Goal: Communication & Community: Participate in discussion

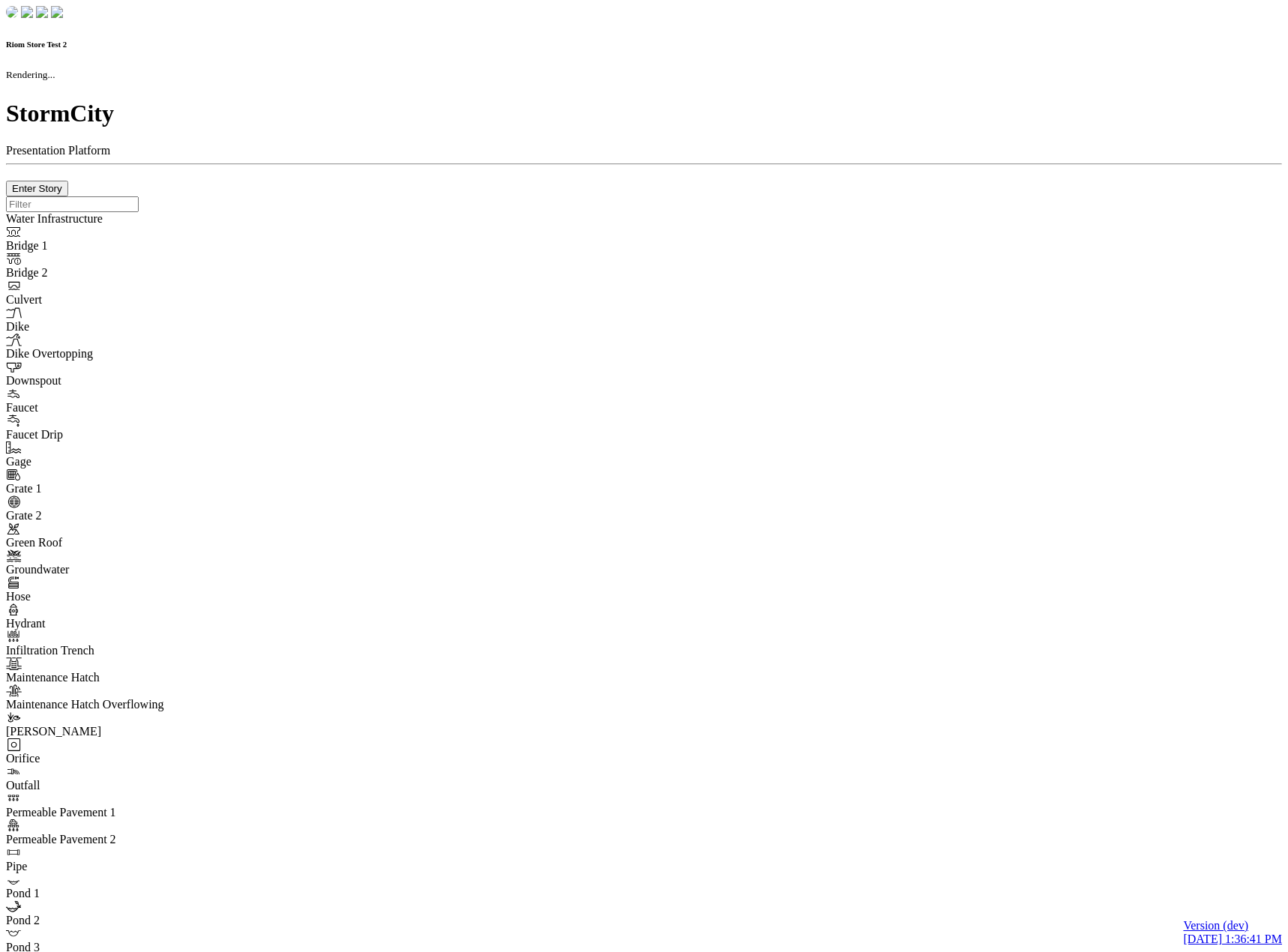
checkbox input "true"
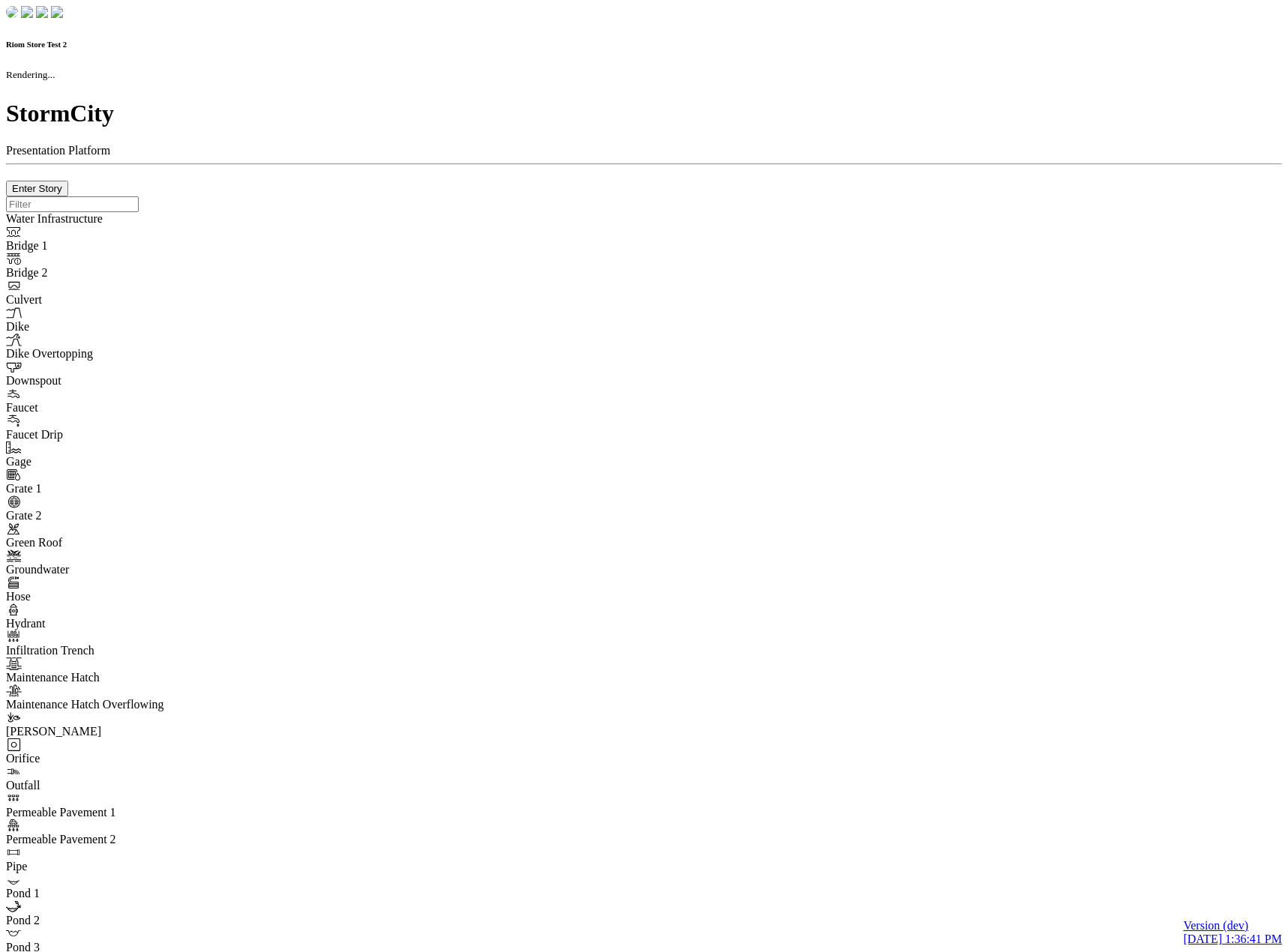
type input "0m"
type textarea "Depth = 0"
checkbox input "true"
select select "CIRCLE"
type input "7"
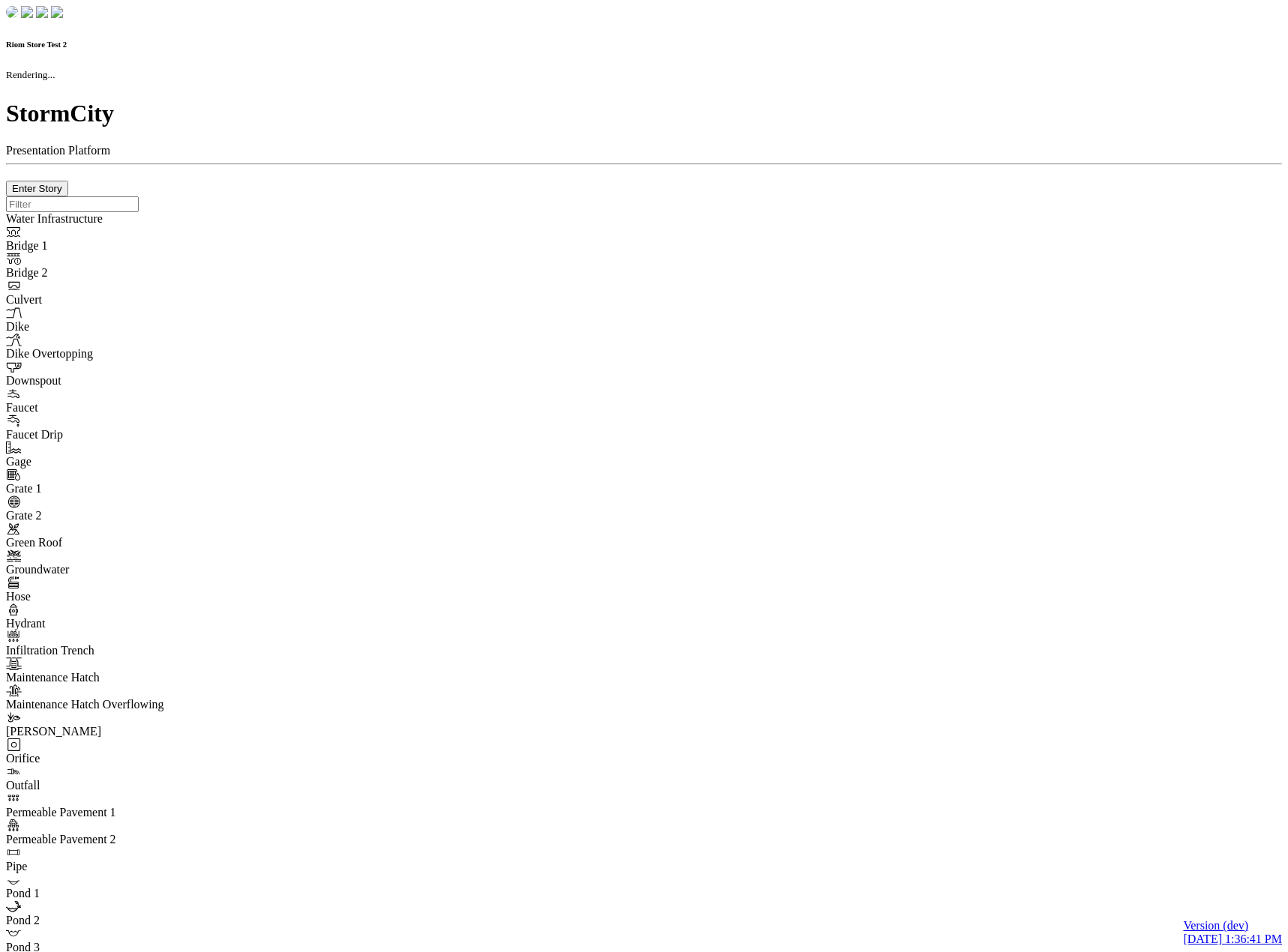
checkbox input "true"
type input "0"
type textarea "<i class="far fa-building"></i>"
select select "None"
type input "7"
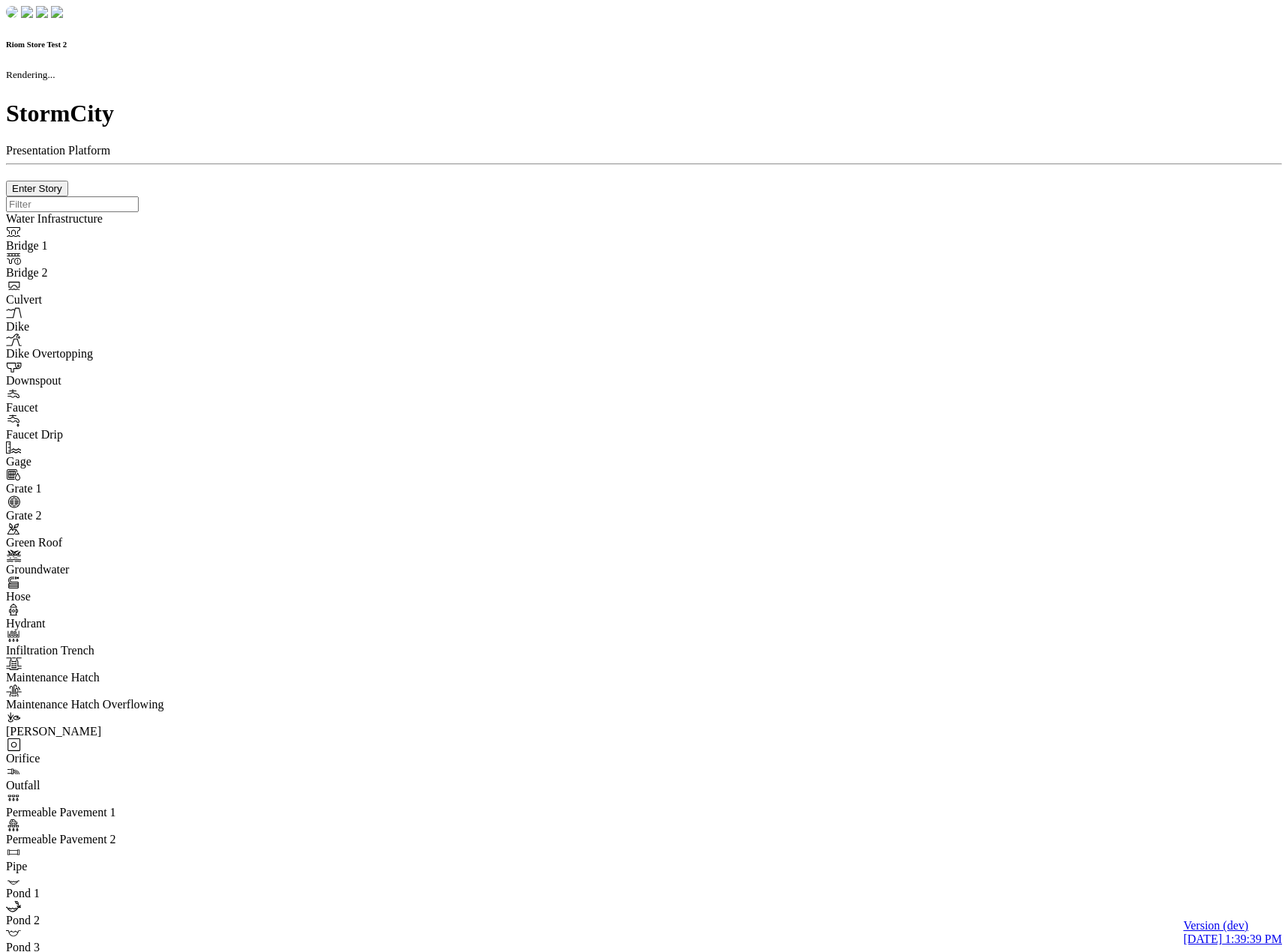
checkbox input "true"
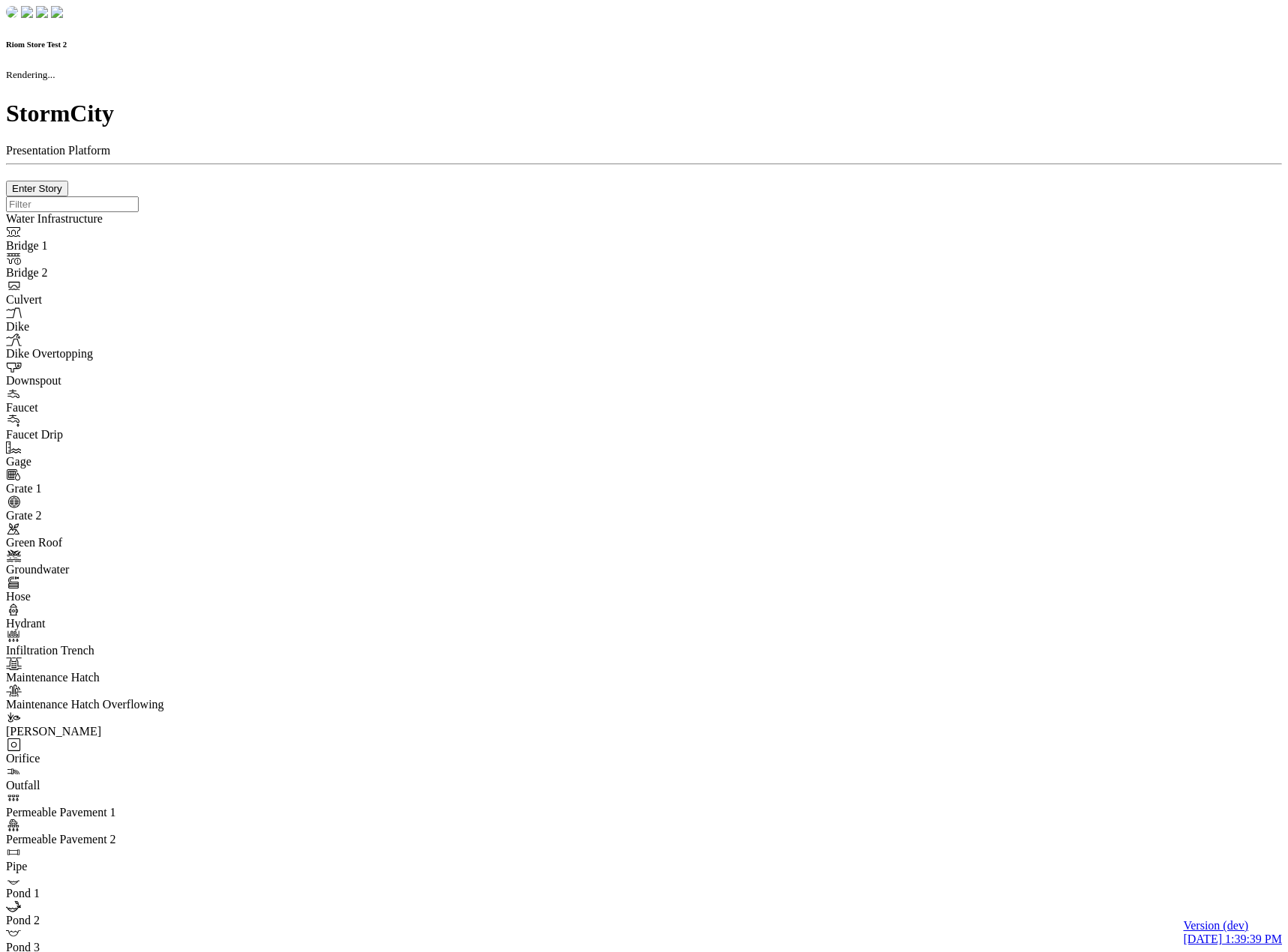
type input "0m"
type textarea "Depth = 0"
checkbox input "true"
select select "CIRCLE"
type input "7"
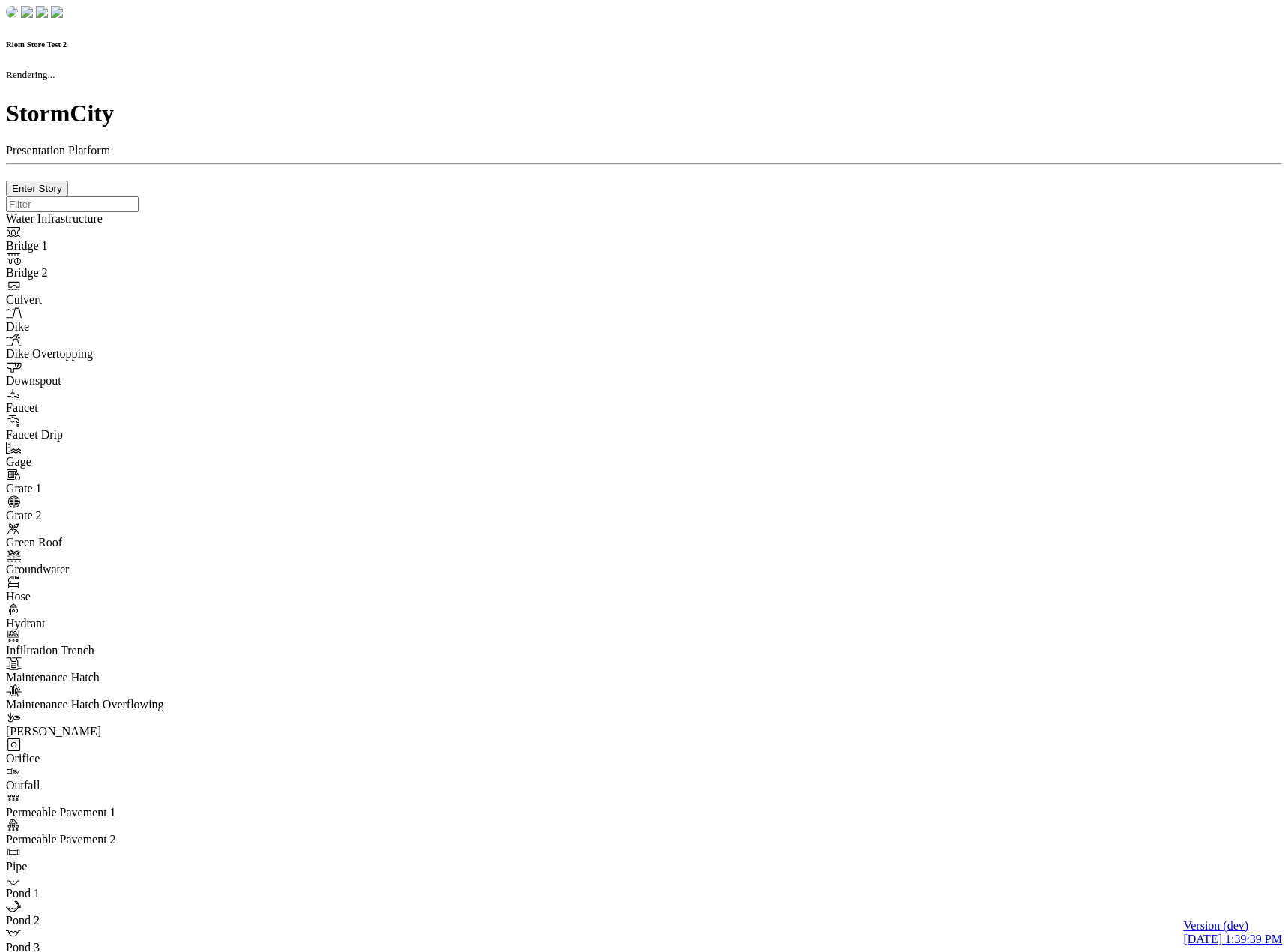
checkbox input "true"
type input "0"
type textarea "<i class="far fa-building"></i>"
select select "None"
type input "7"
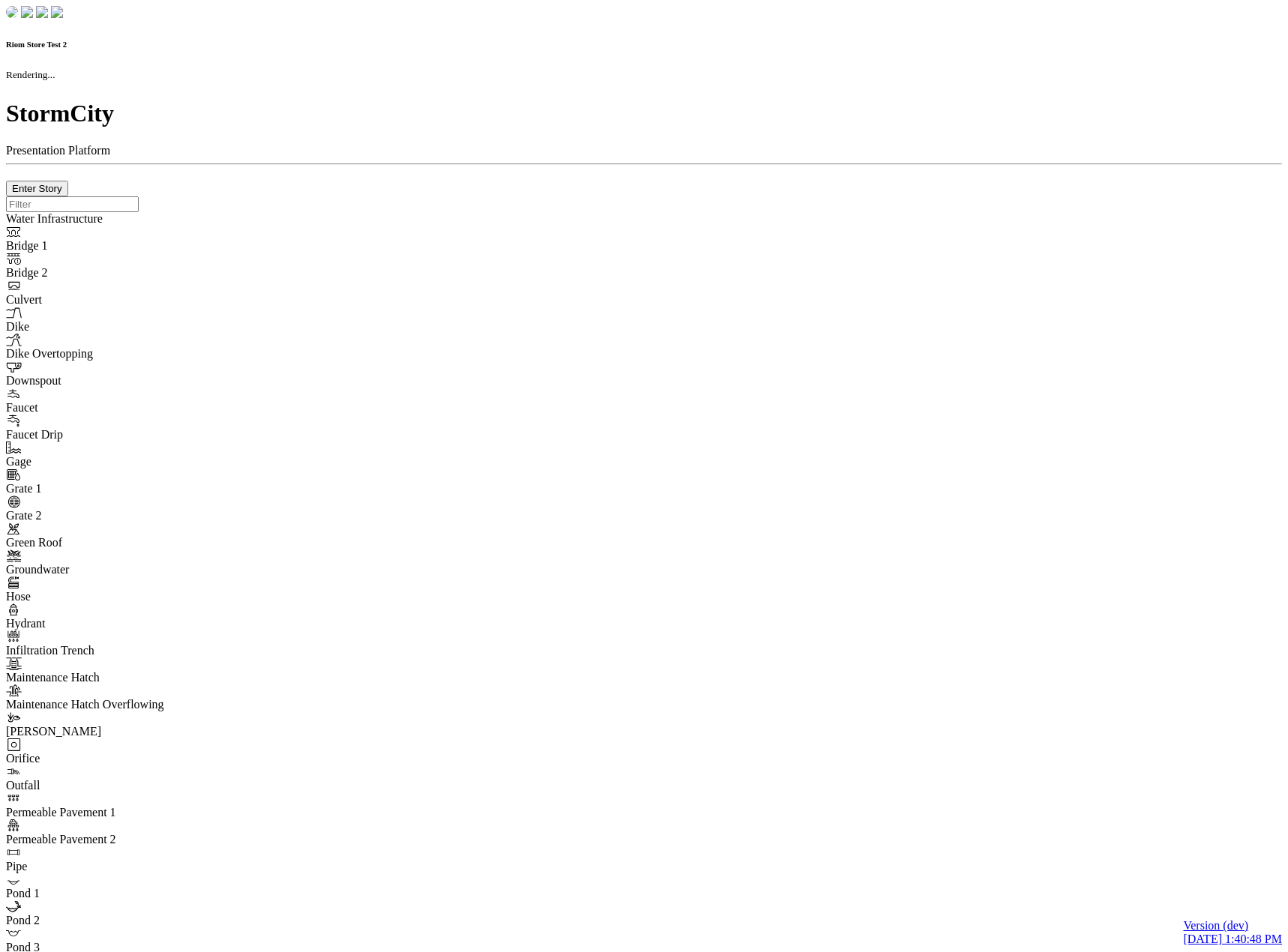
checkbox input "true"
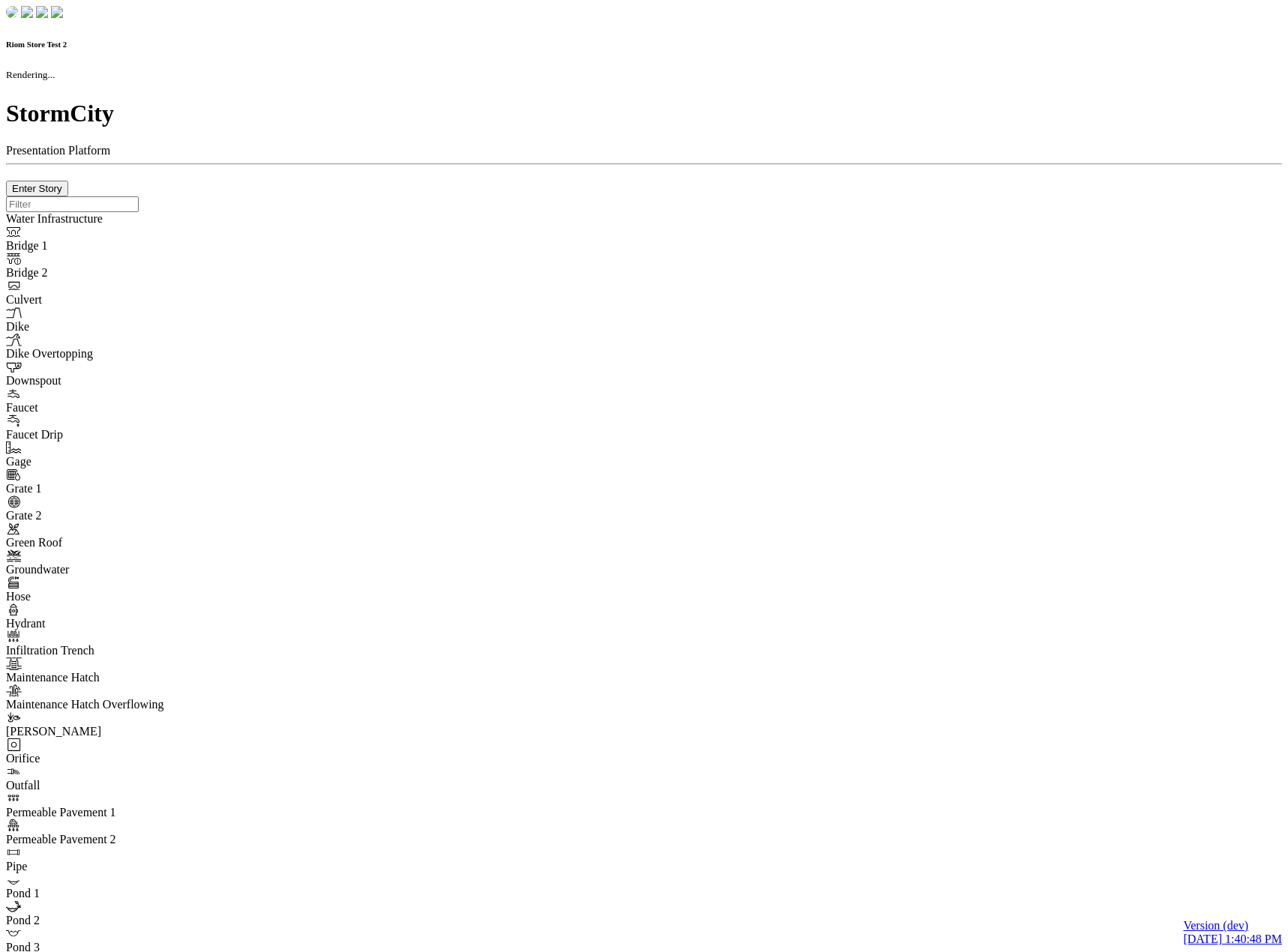
type input "0m"
type textarea "Depth = 0"
checkbox input "true"
select select "CIRCLE"
type input "7"
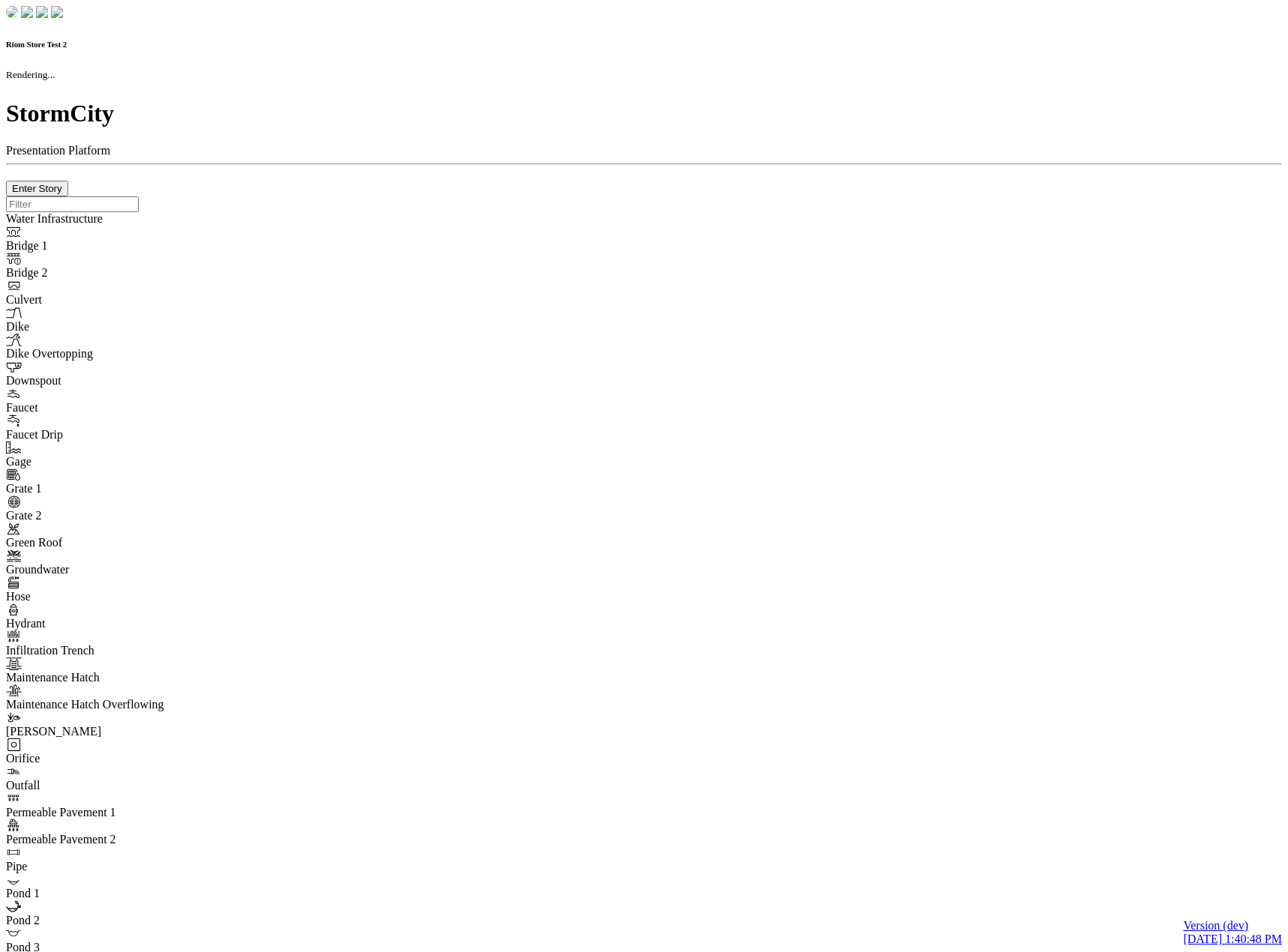
checkbox input "true"
type input "0"
select select "None"
type textarea "<i class="far fa-building"></i>"
type input "7"
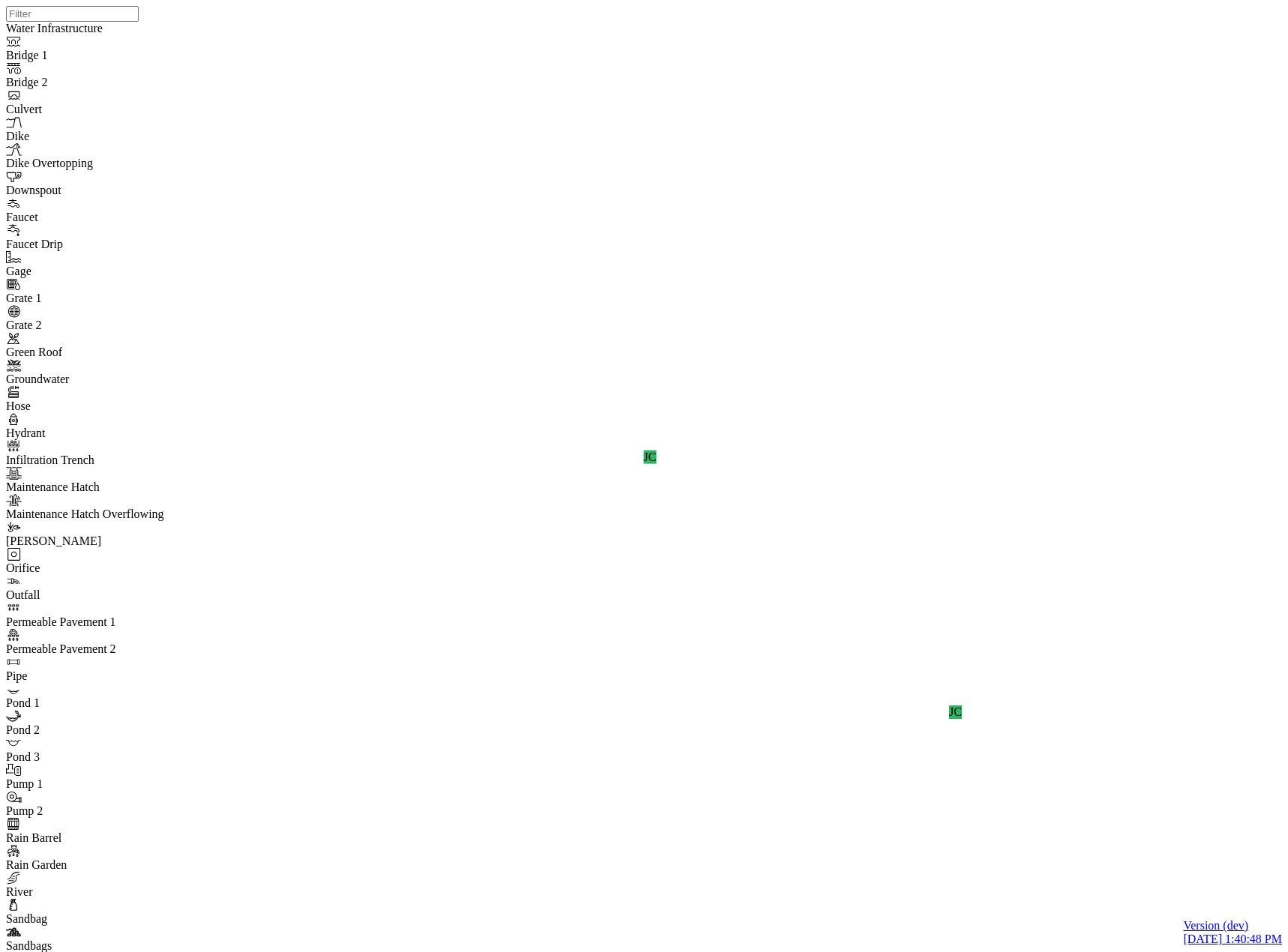
drag, startPoint x: 130, startPoint y: 742, endPoint x: 41, endPoint y: 646, distance: 130.9
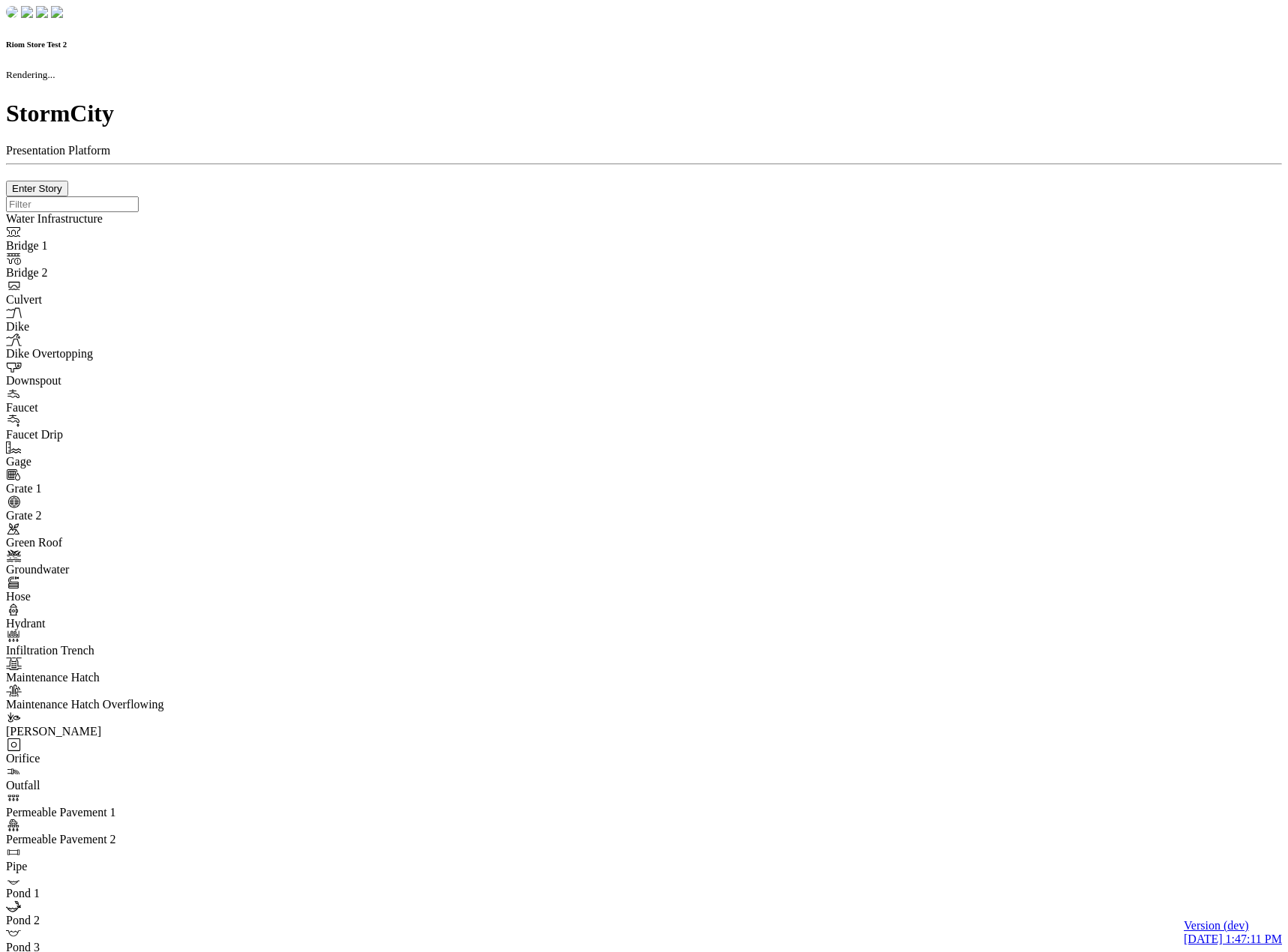
checkbox input "true"
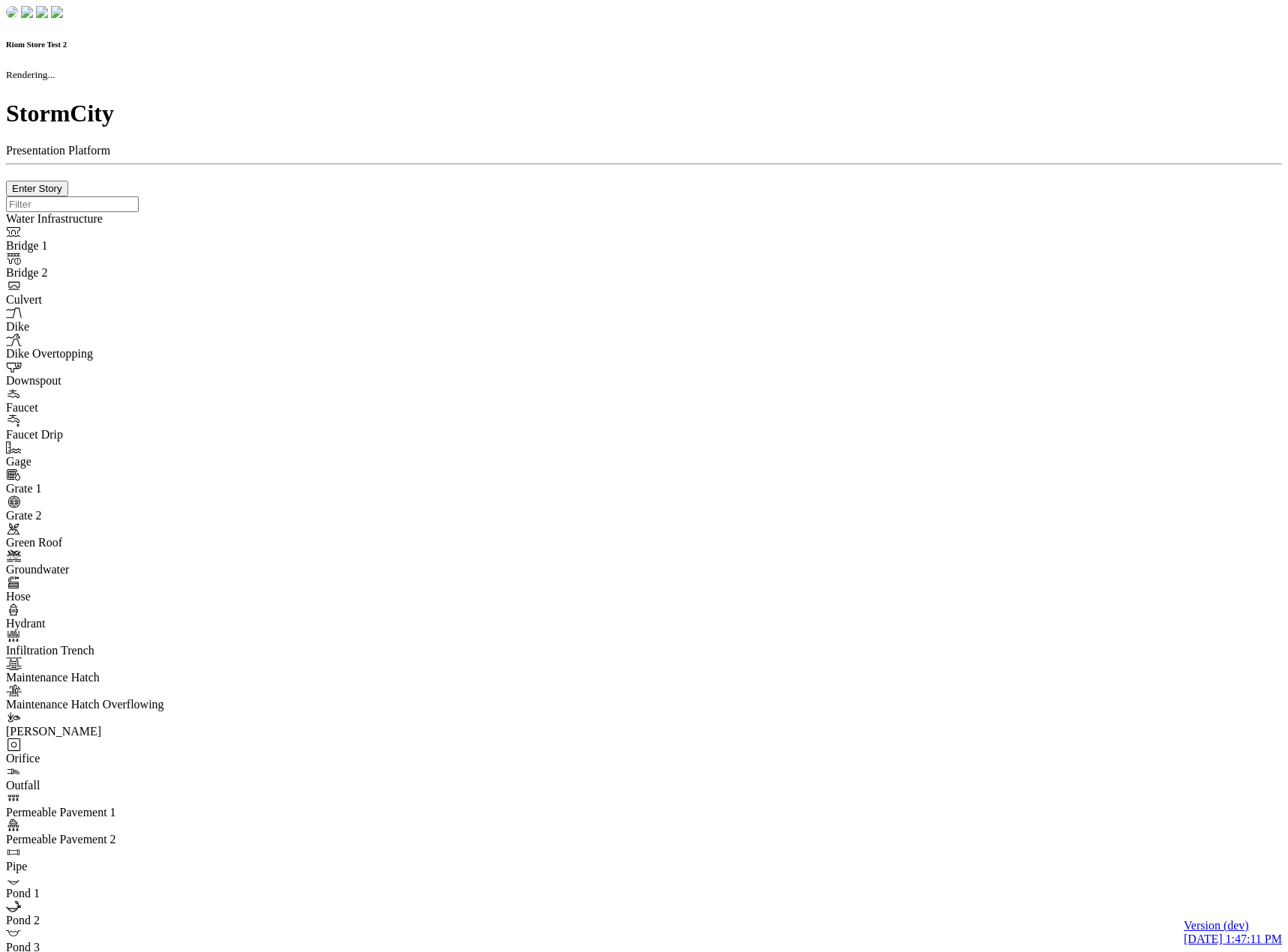
type input "0m"
type textarea "Depth = 0"
checkbox input "true"
select select "CIRCLE"
type input "7"
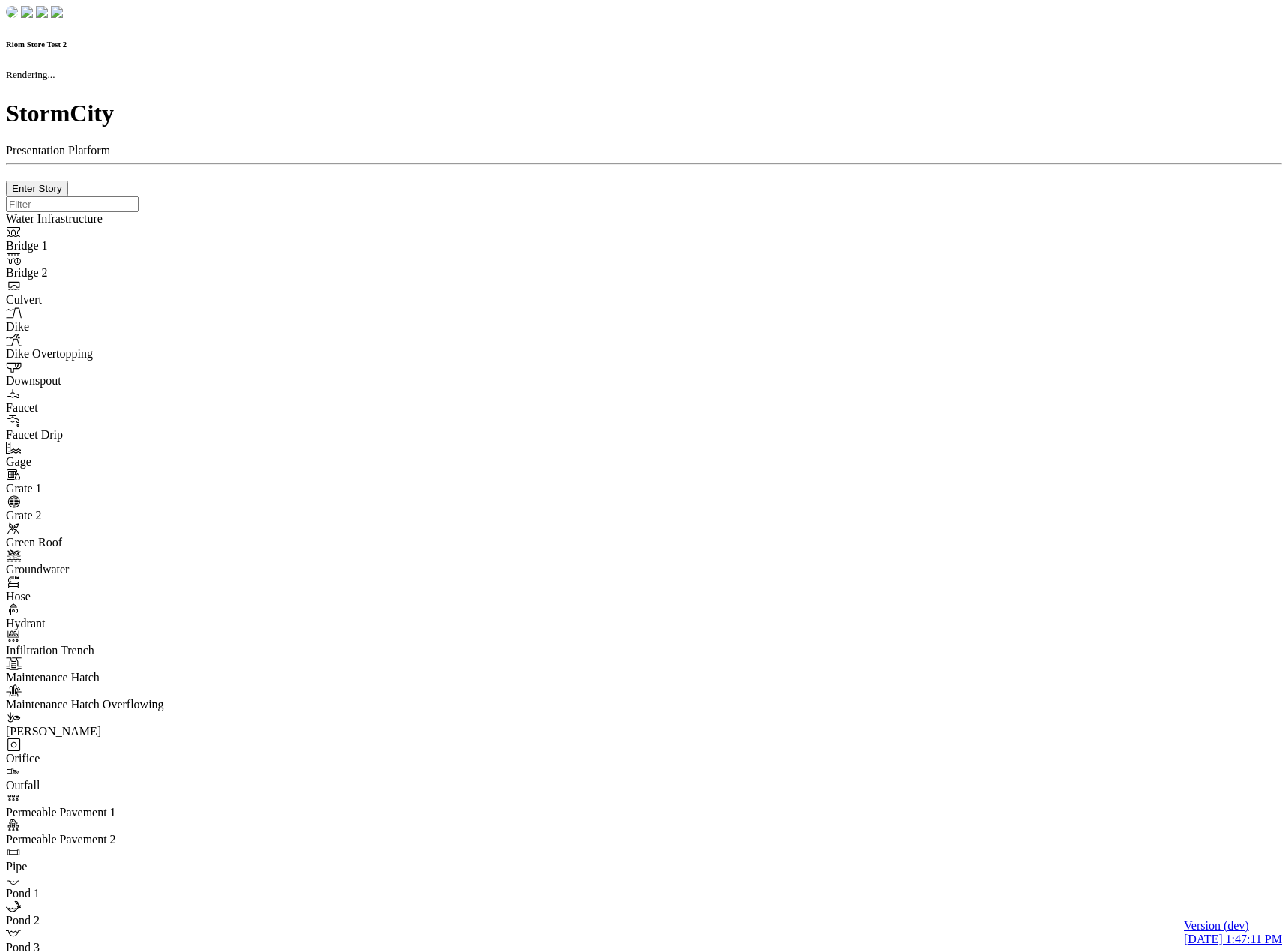
checkbox input "true"
type input "0"
select select "None"
type textarea "<i class="far fa-building"></i>"
type input "7"
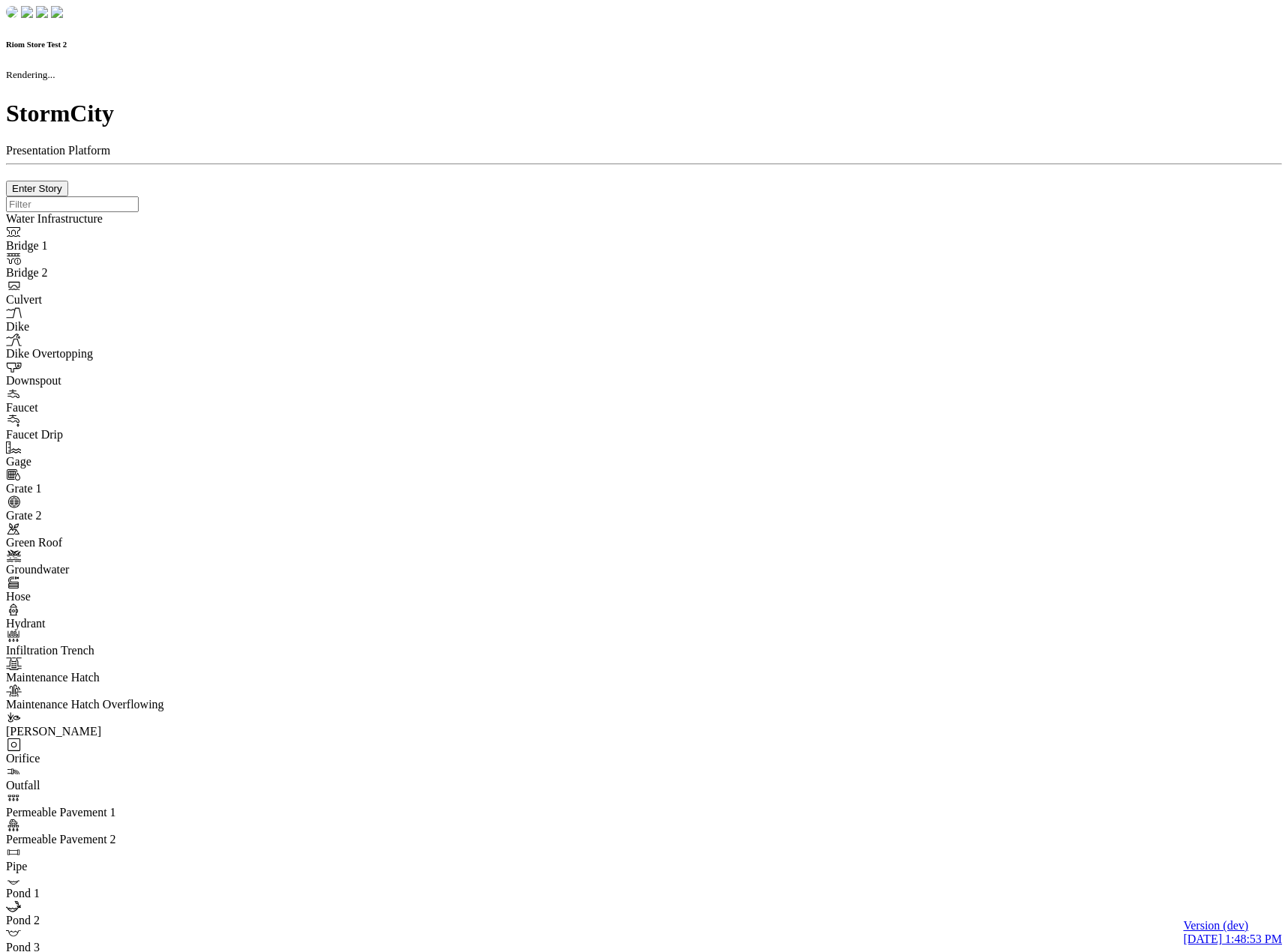
checkbox input "true"
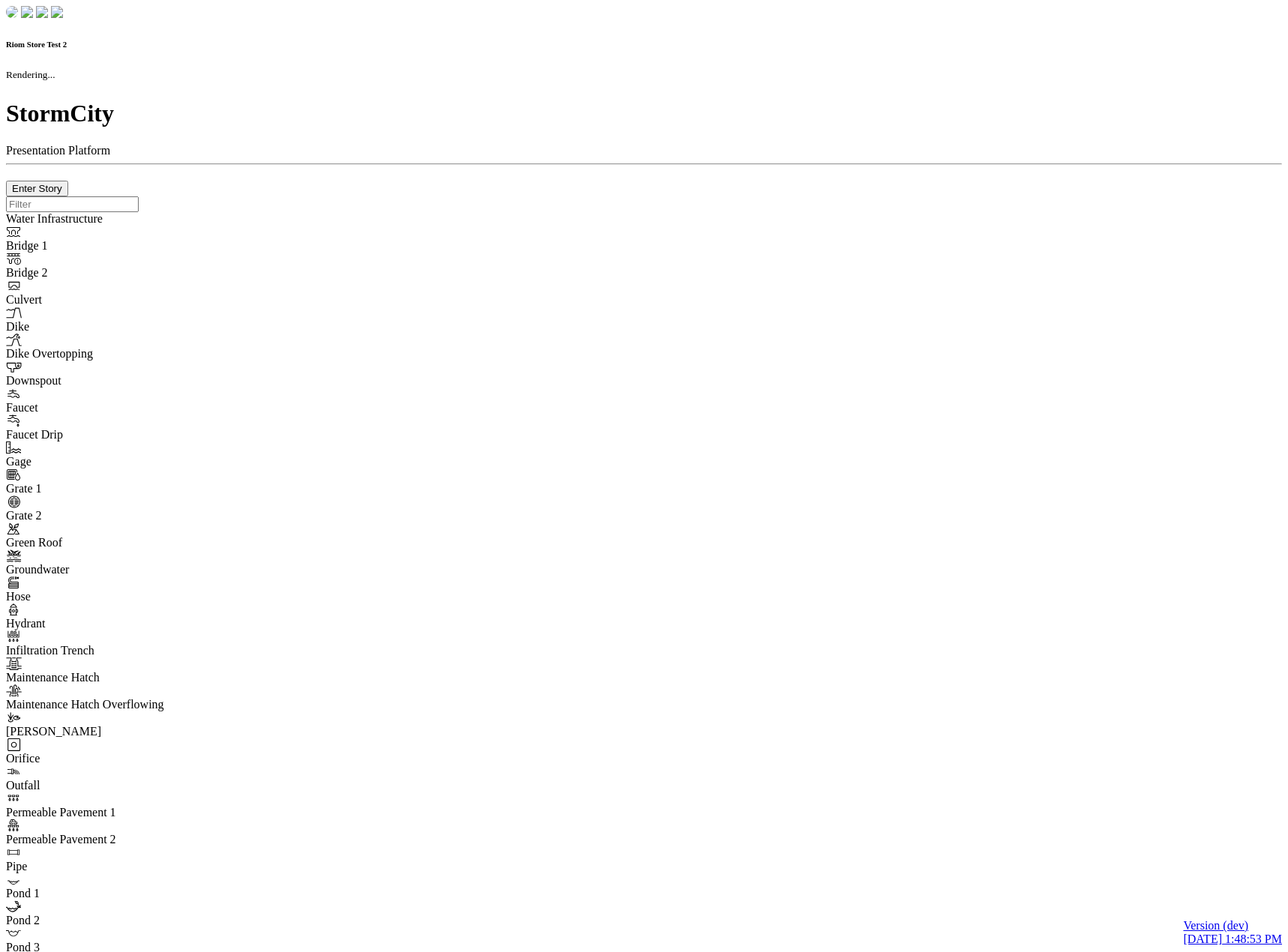
type input "0m"
type textarea "Depth = 0"
checkbox input "true"
select select "CIRCLE"
type input "7"
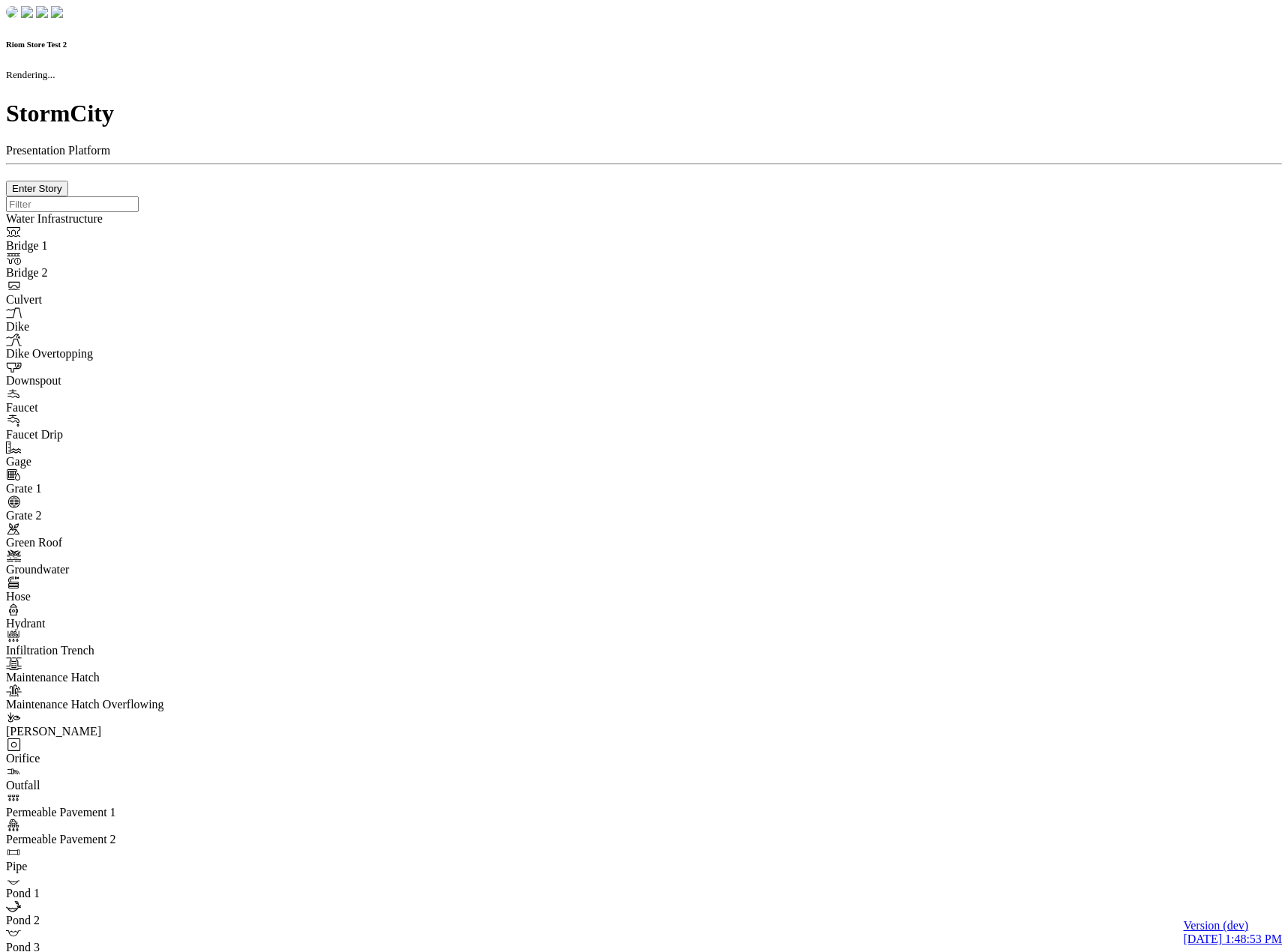
checkbox input "true"
type input "0"
select select "None"
type textarea "<i class="far fa-building"></i>"
type input "7"
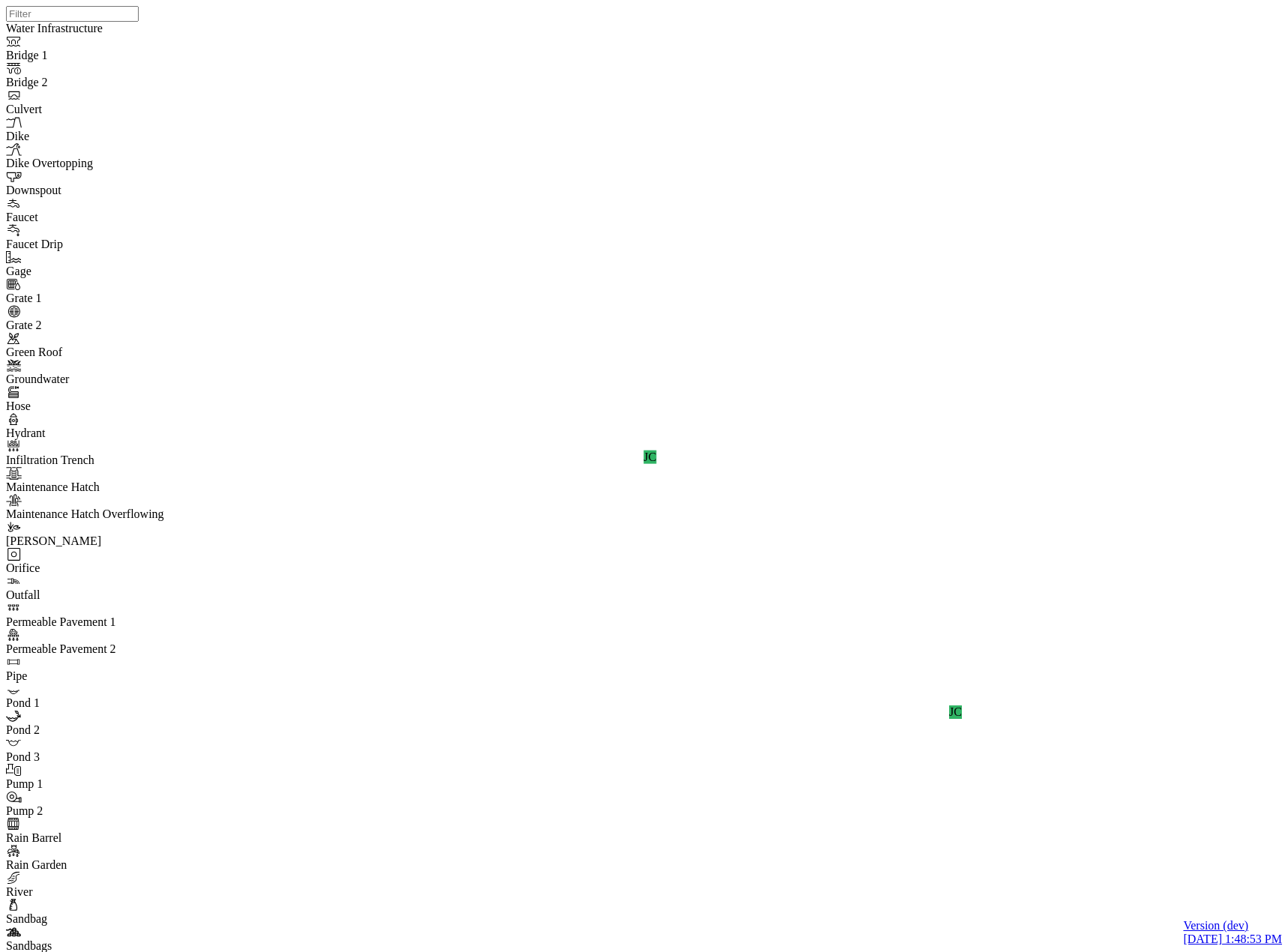
scroll to position [309, 0]
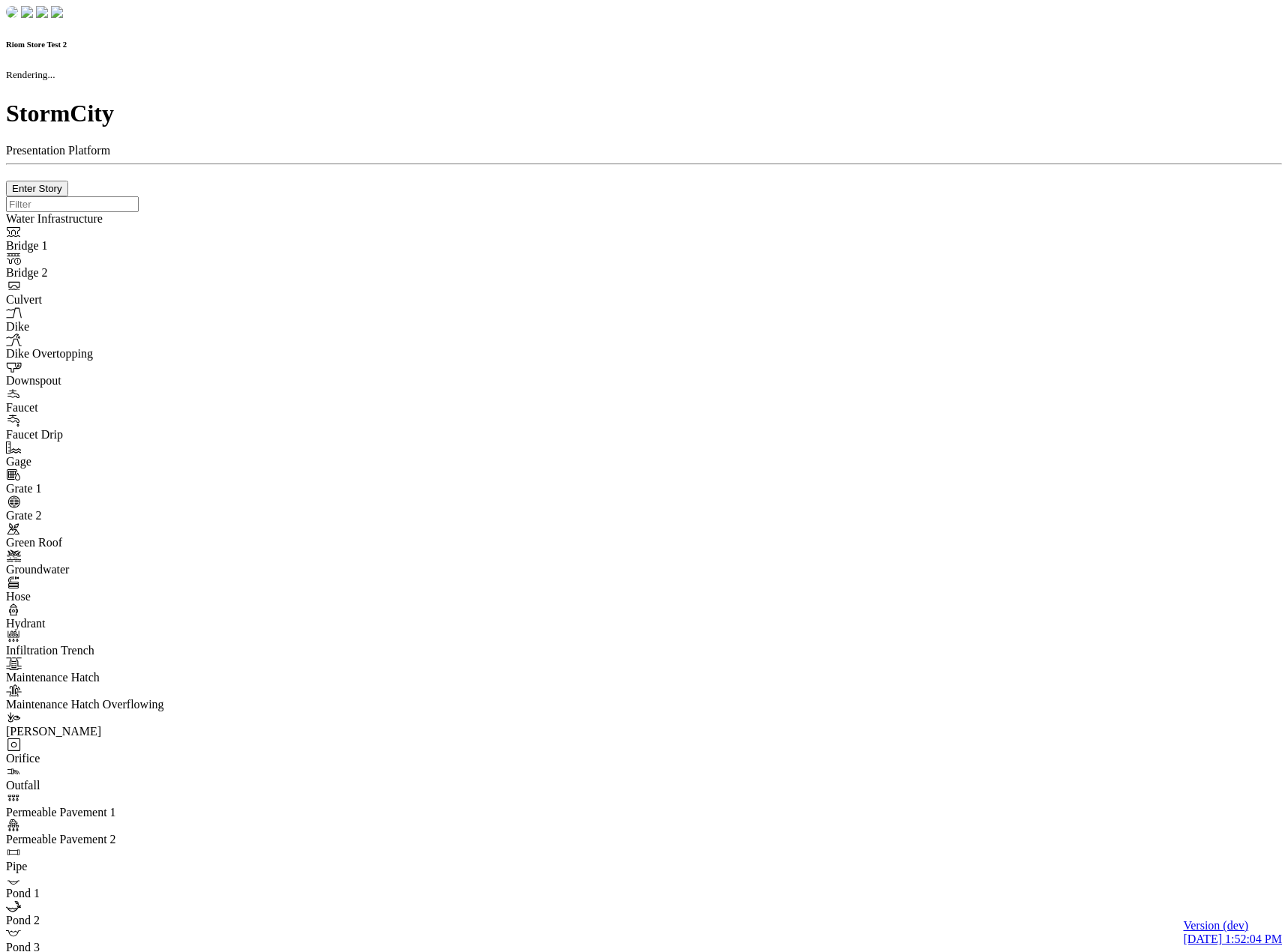
checkbox input "true"
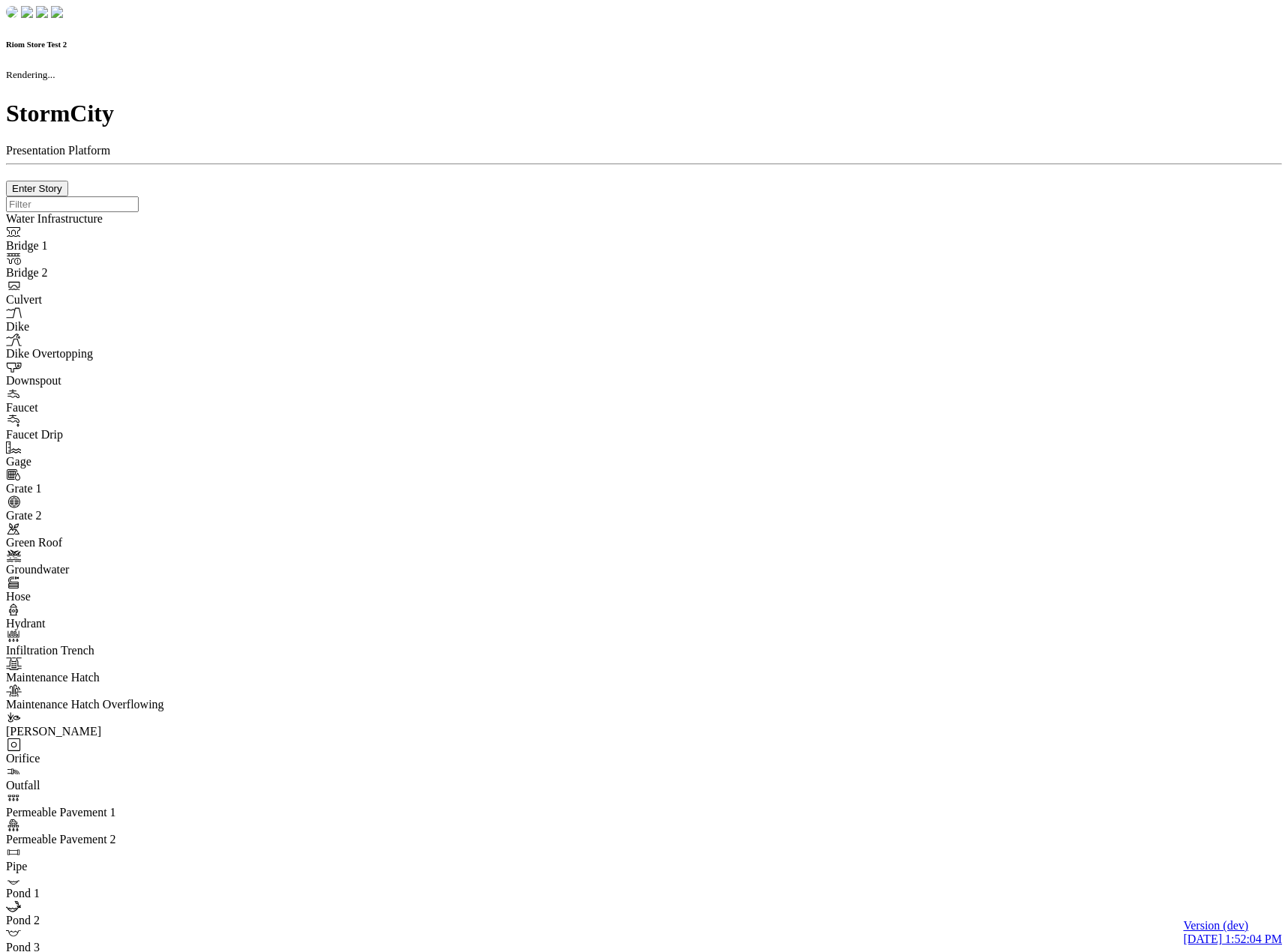
type input "0m"
type textarea "Depth = 0"
checkbox input "true"
select select "CIRCLE"
type input "7"
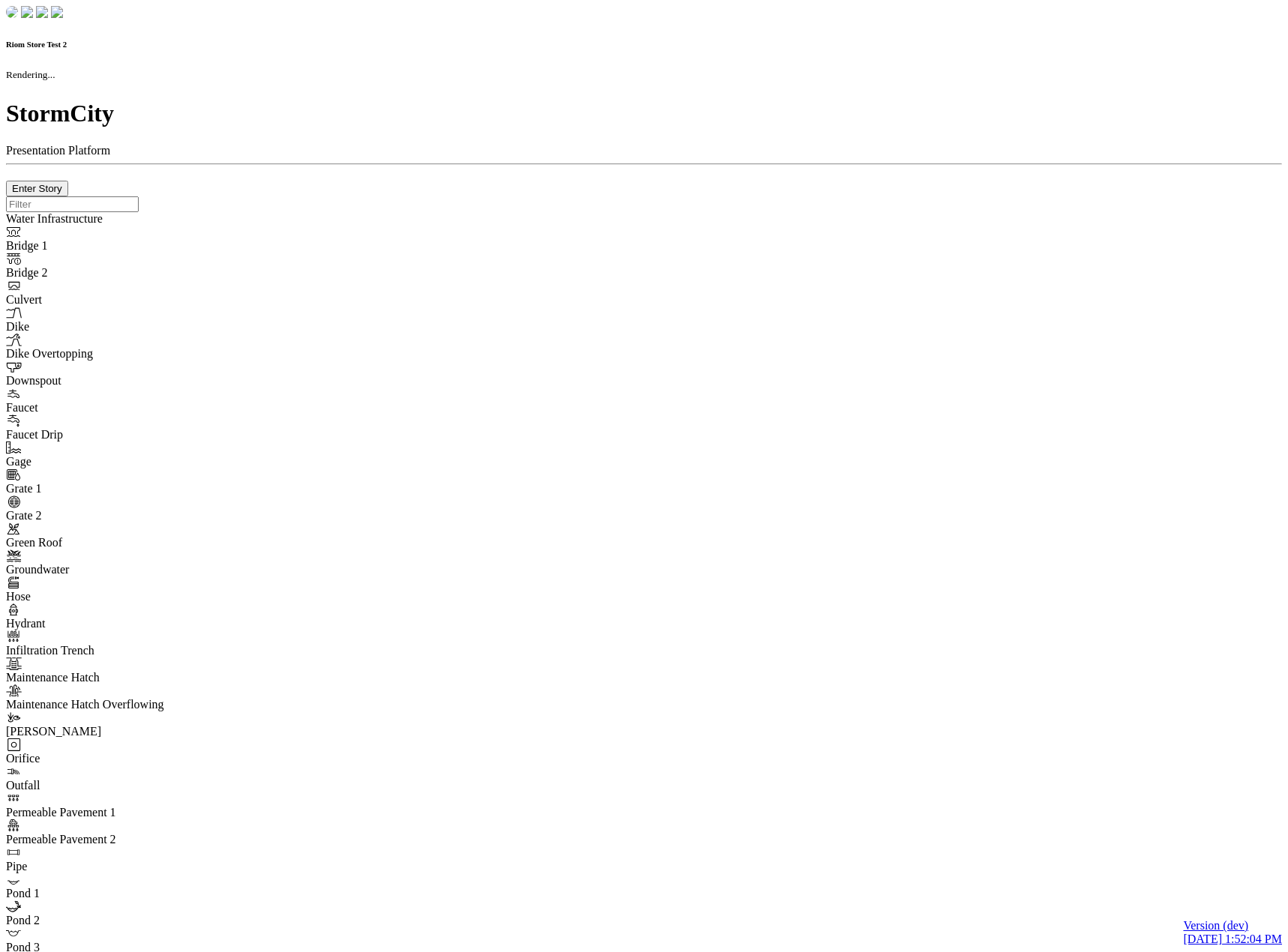
checkbox input "true"
type input "0"
select select "None"
type textarea "<i class="far fa-building"></i>"
type input "7"
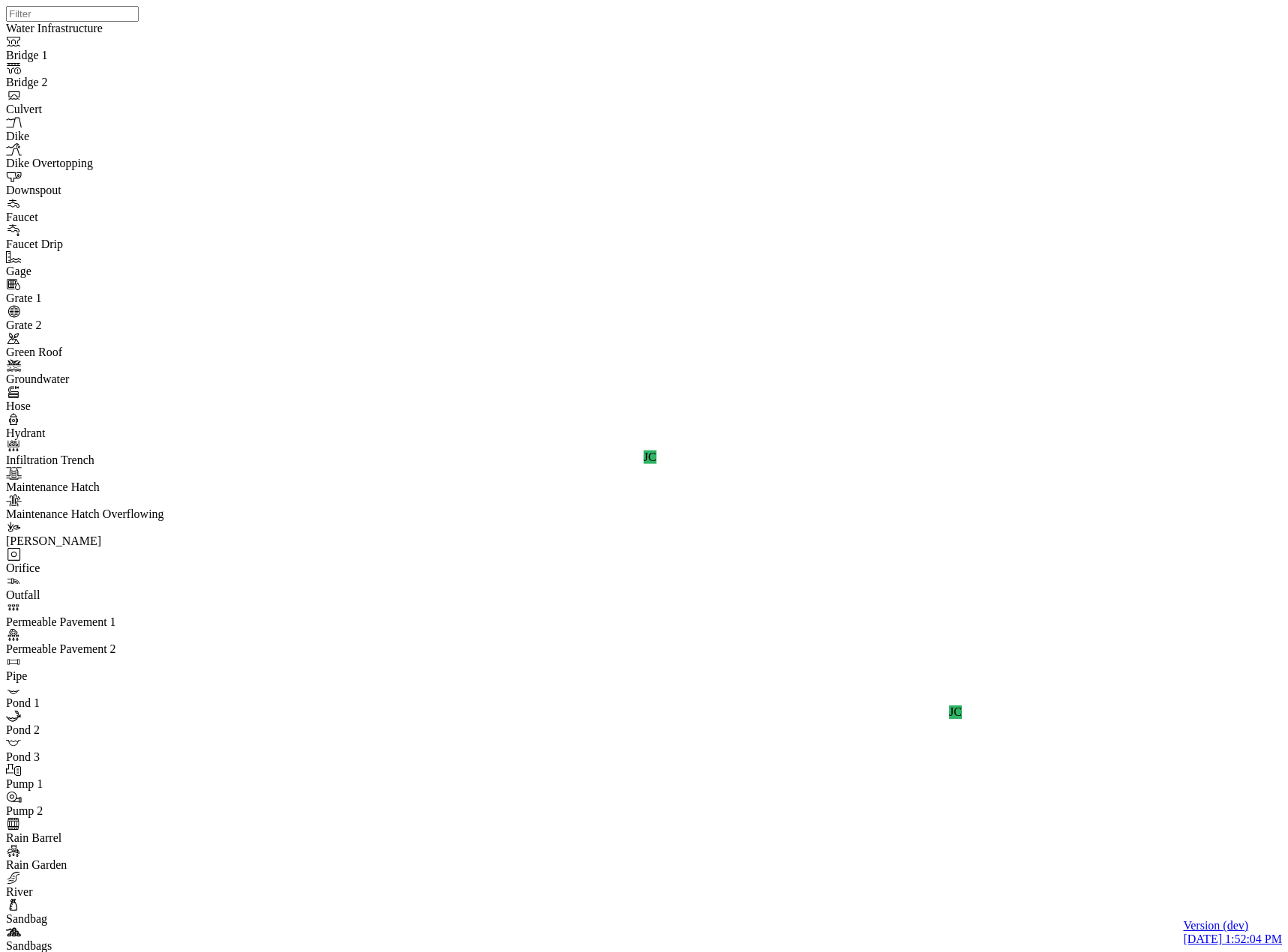
click at [643, 433] on div "JC JC" at bounding box center [650, 457] width 1288 height 914
click at [365, 183] on Ops "DO Dev Ops" at bounding box center [393, 200] width 117 height 45
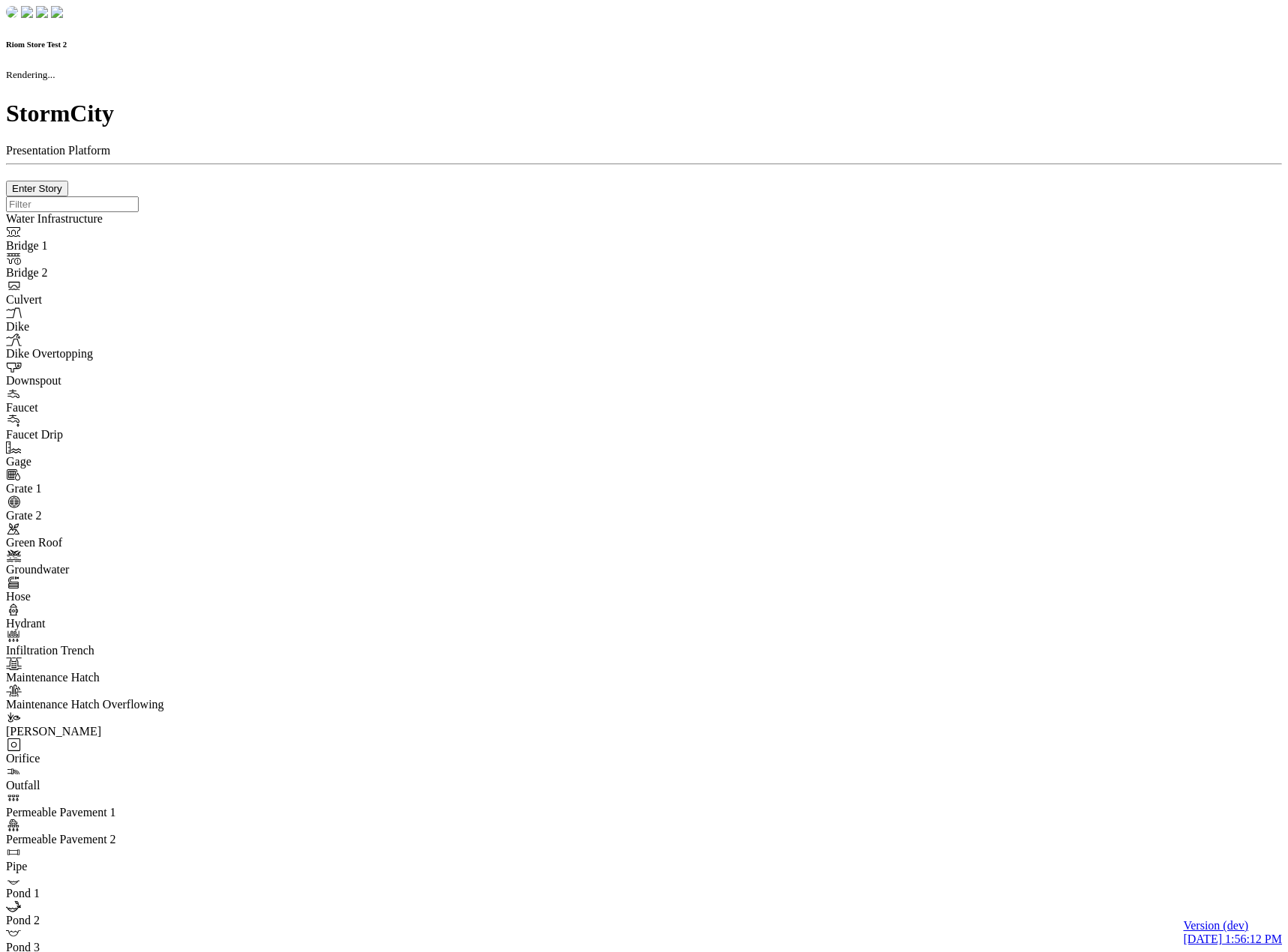
checkbox input "true"
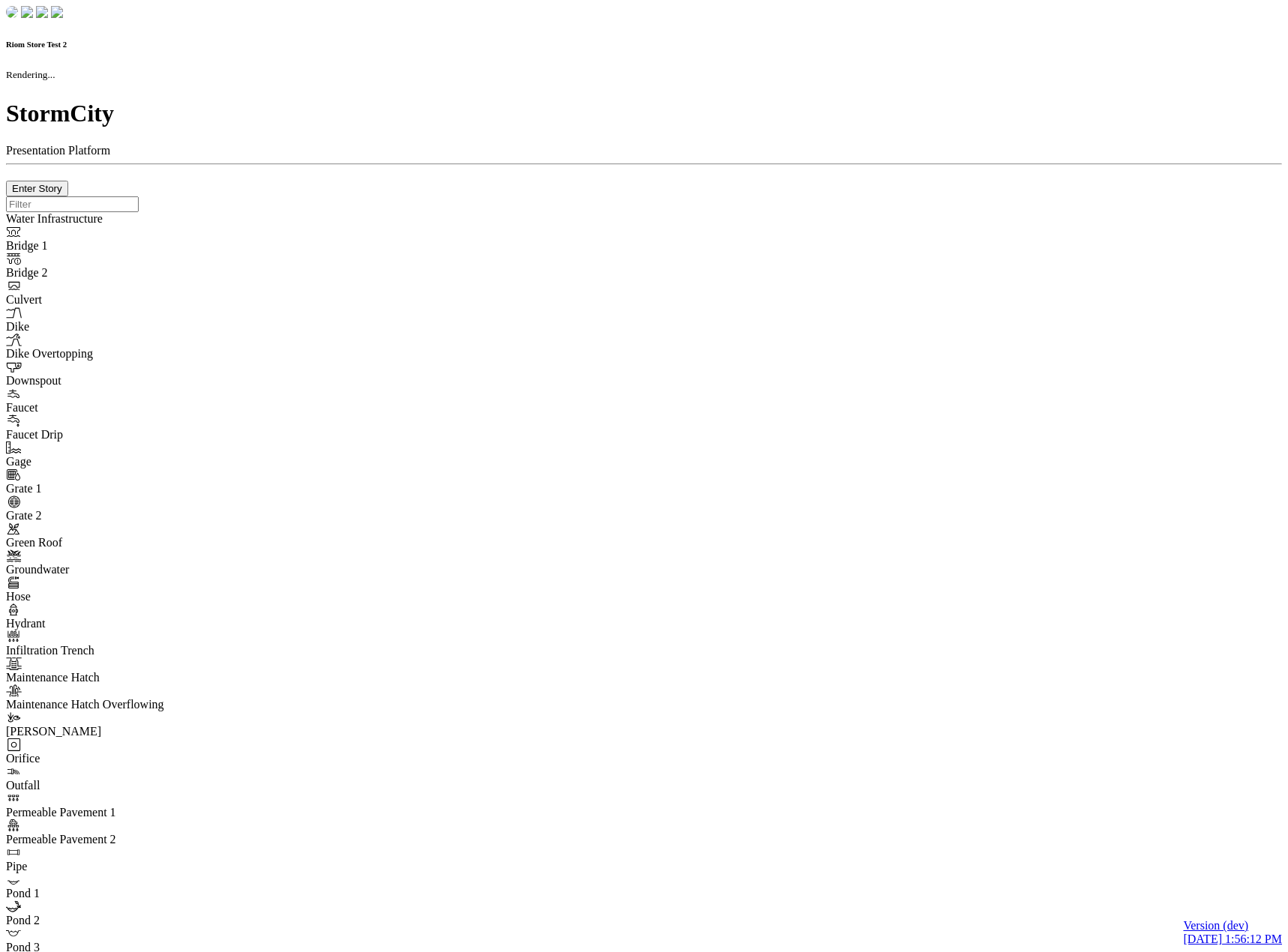
type input "0m"
type textarea "Depth = 0"
checkbox input "true"
select select "CIRCLE"
type input "7"
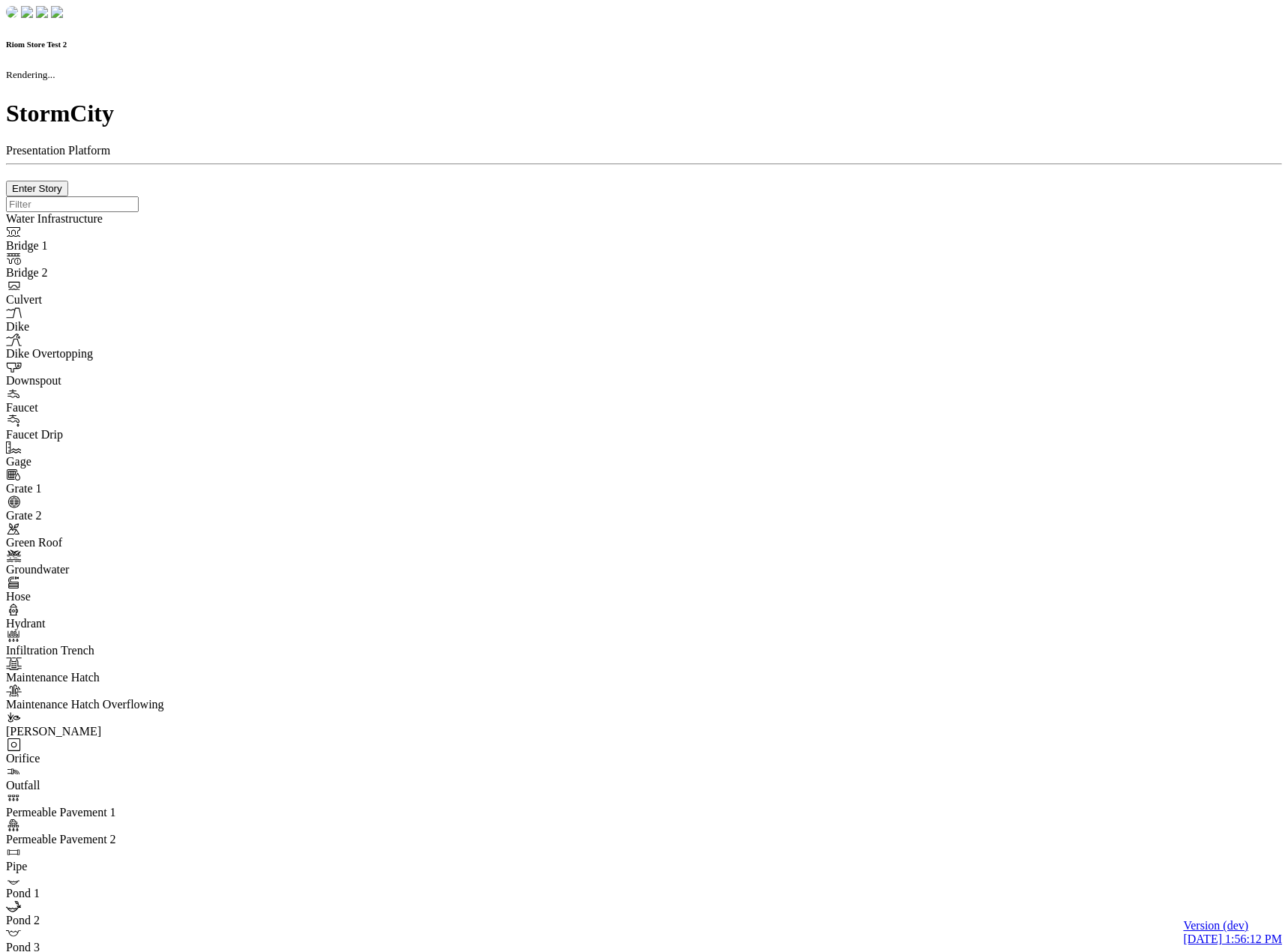
checkbox input "true"
type input "0"
type textarea "<i class="far fa-building"></i>"
select select "None"
type input "7"
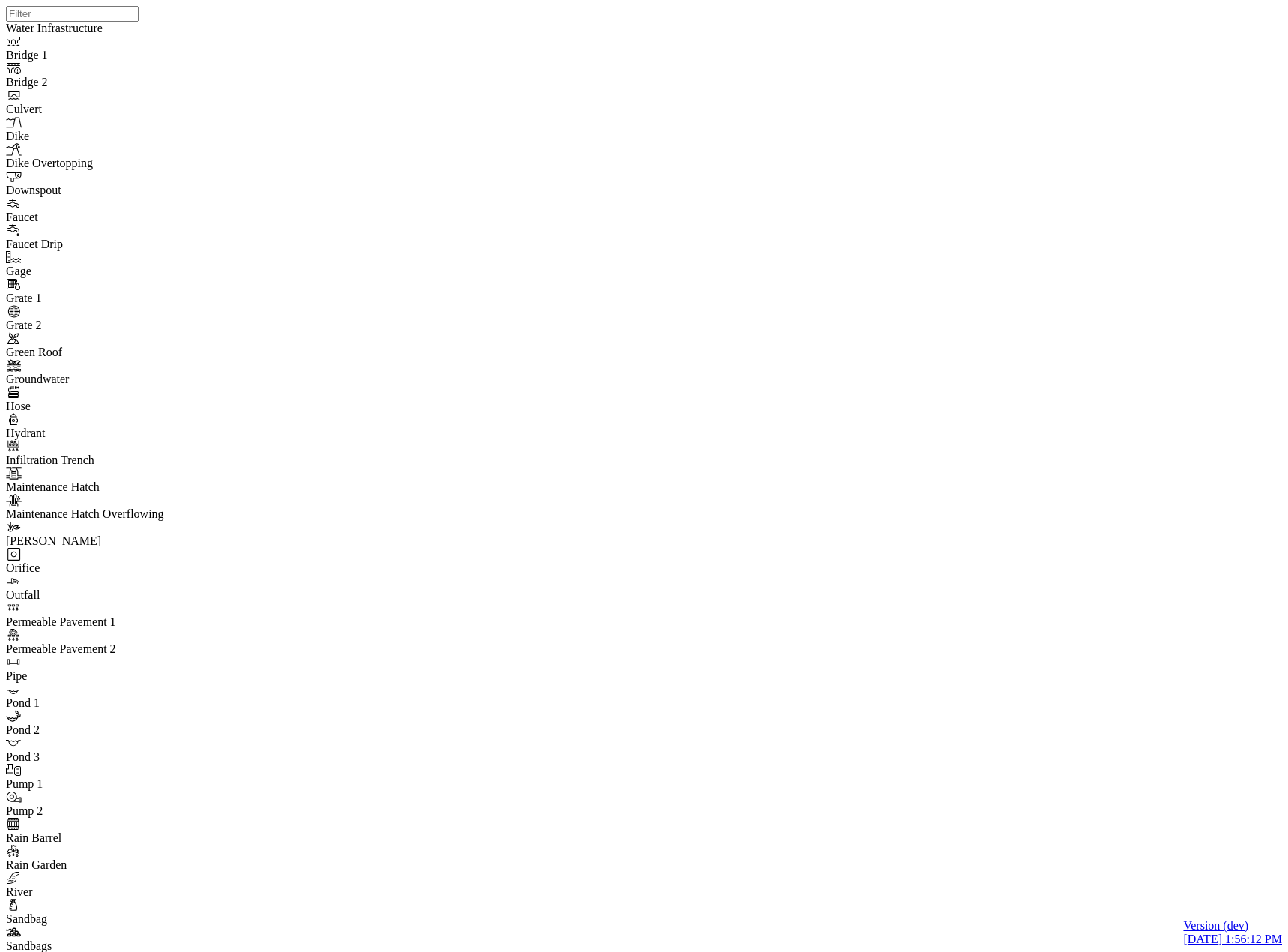
click at [569, 216] on div "Dev Ops" at bounding box center [617, 209] width 191 height 14
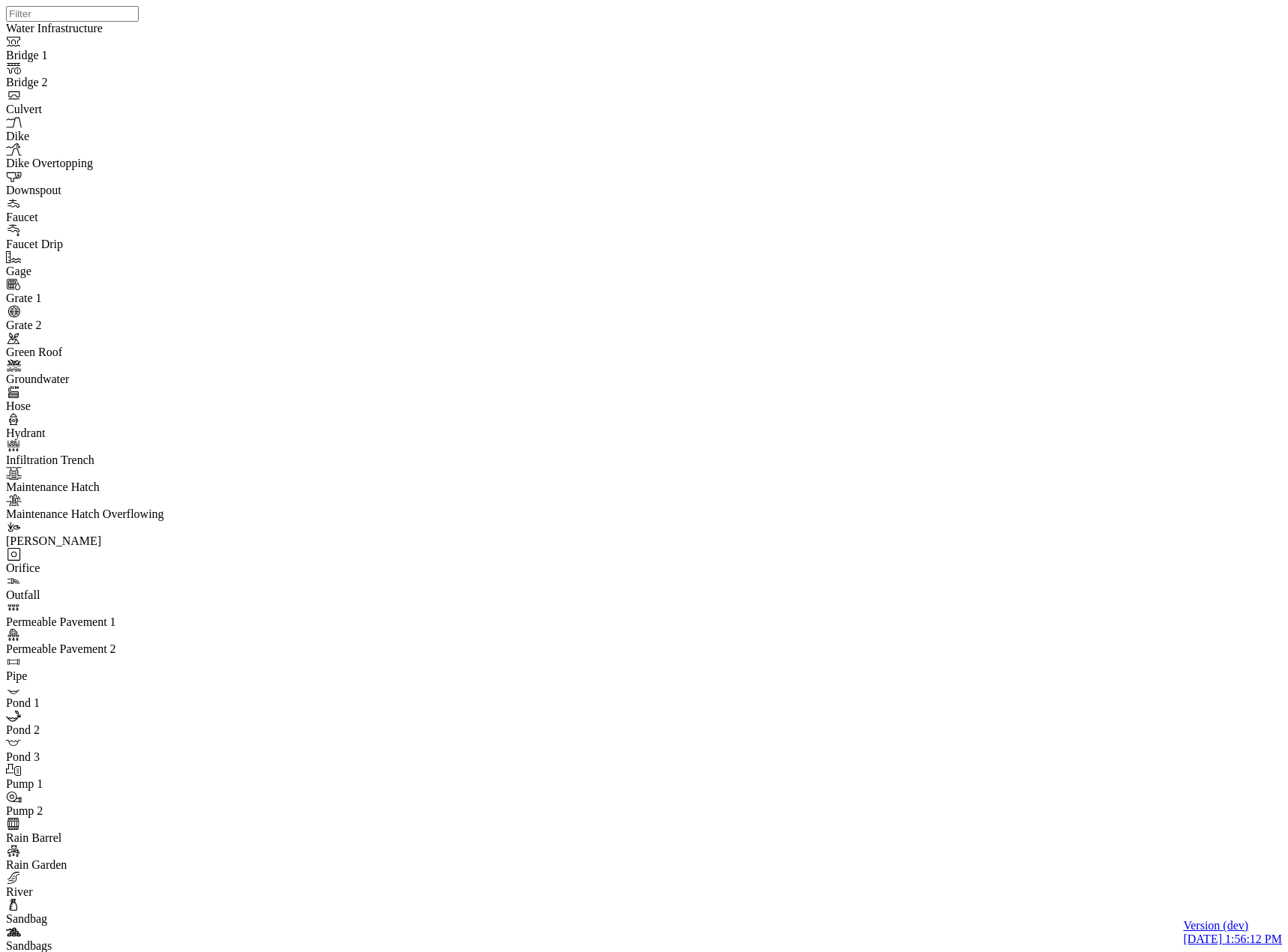
click at [563, 196] on div "[PERSON_NAME]" at bounding box center [617, 195] width 191 height 14
click at [557, 175] on span "Unassigned" at bounding box center [550, 181] width 56 height 13
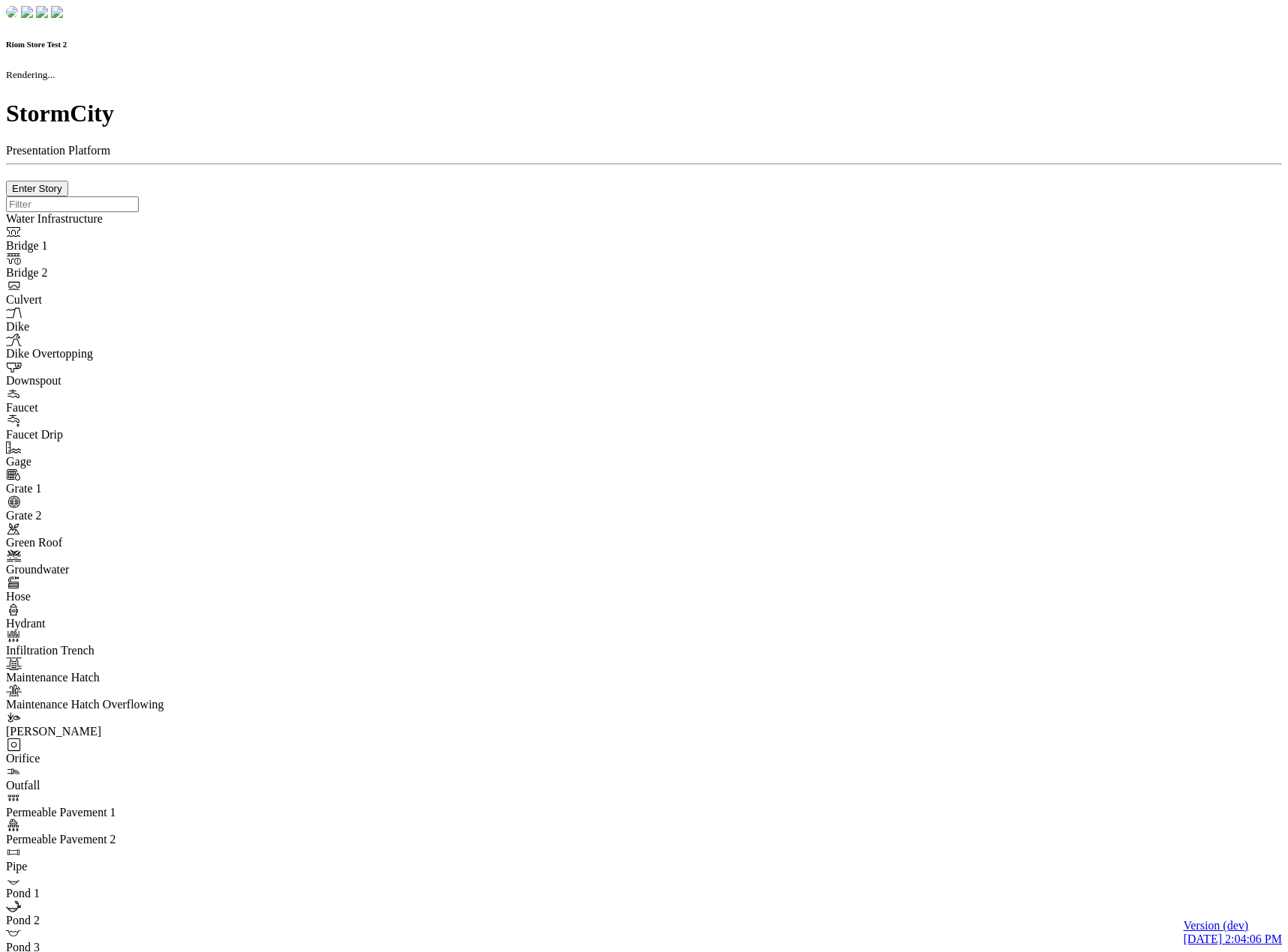
checkbox input "true"
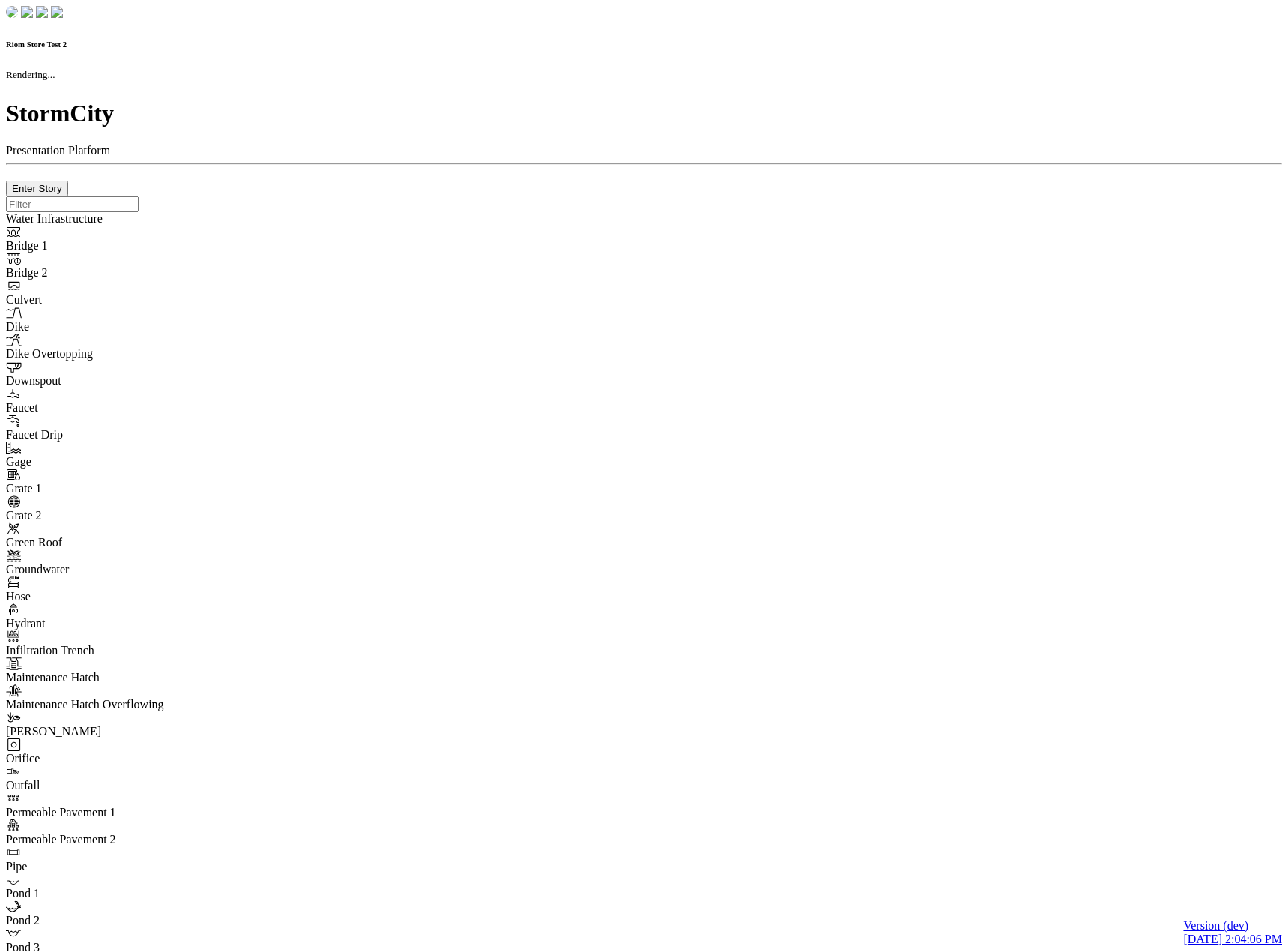
type input "0m"
type textarea "Depth = 0"
checkbox input "true"
select select "CIRCLE"
type input "7"
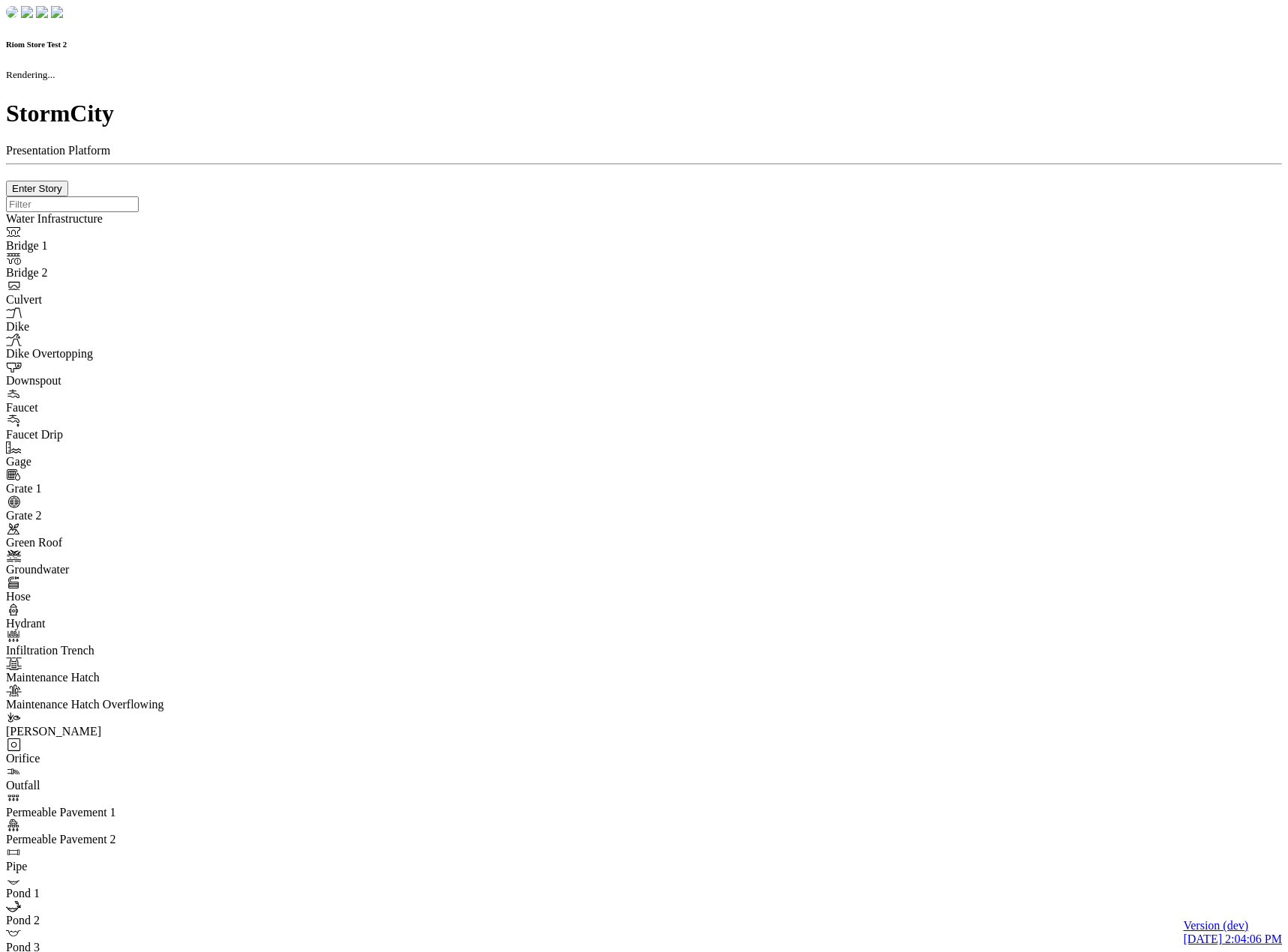
checkbox input "true"
type input "0"
type textarea "<i class="far fa-building"></i>"
select select "None"
type input "7"
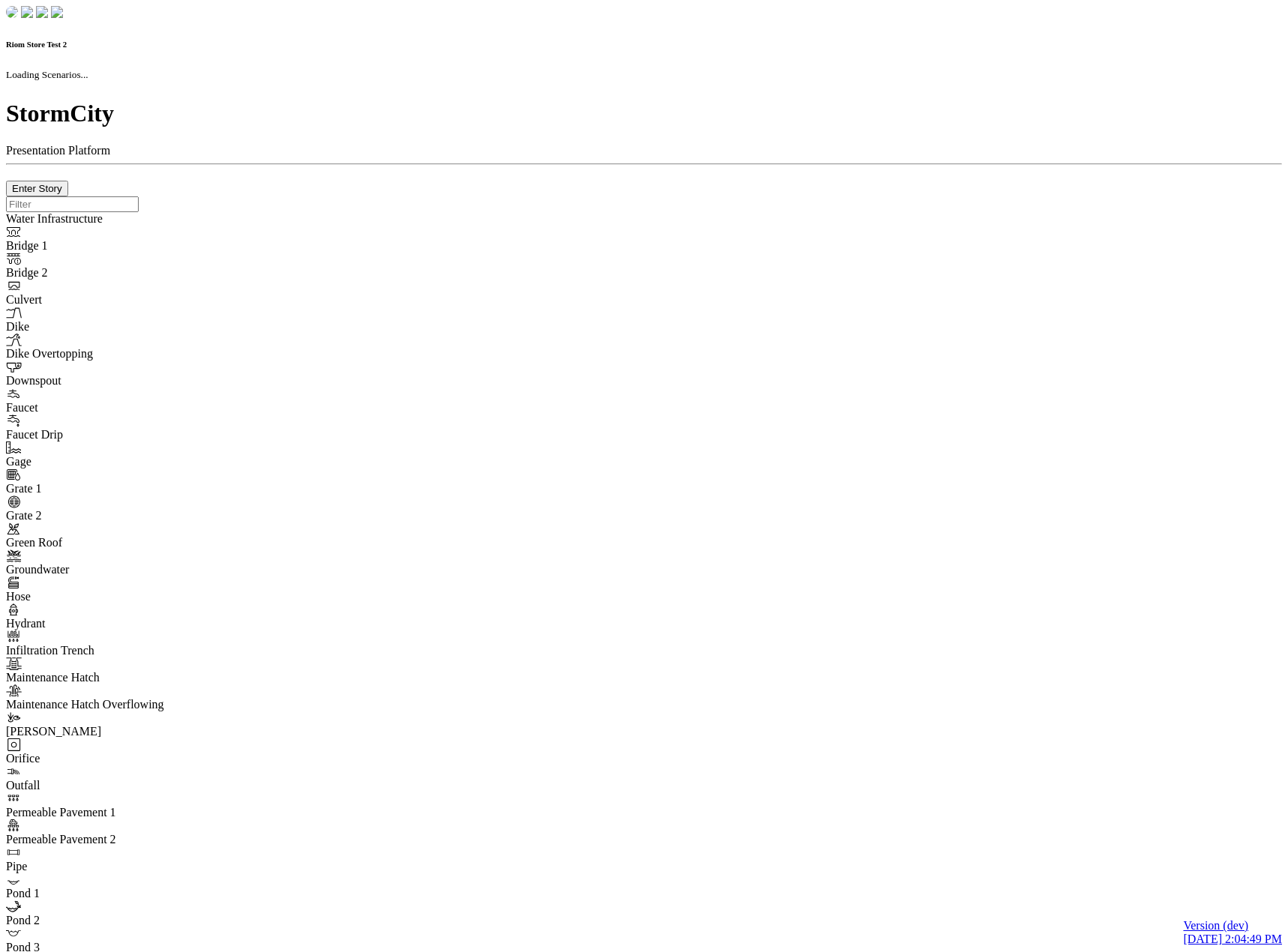
click at [334, 196] on div at bounding box center [644, 196] width 1276 height 0
checkbox input "true"
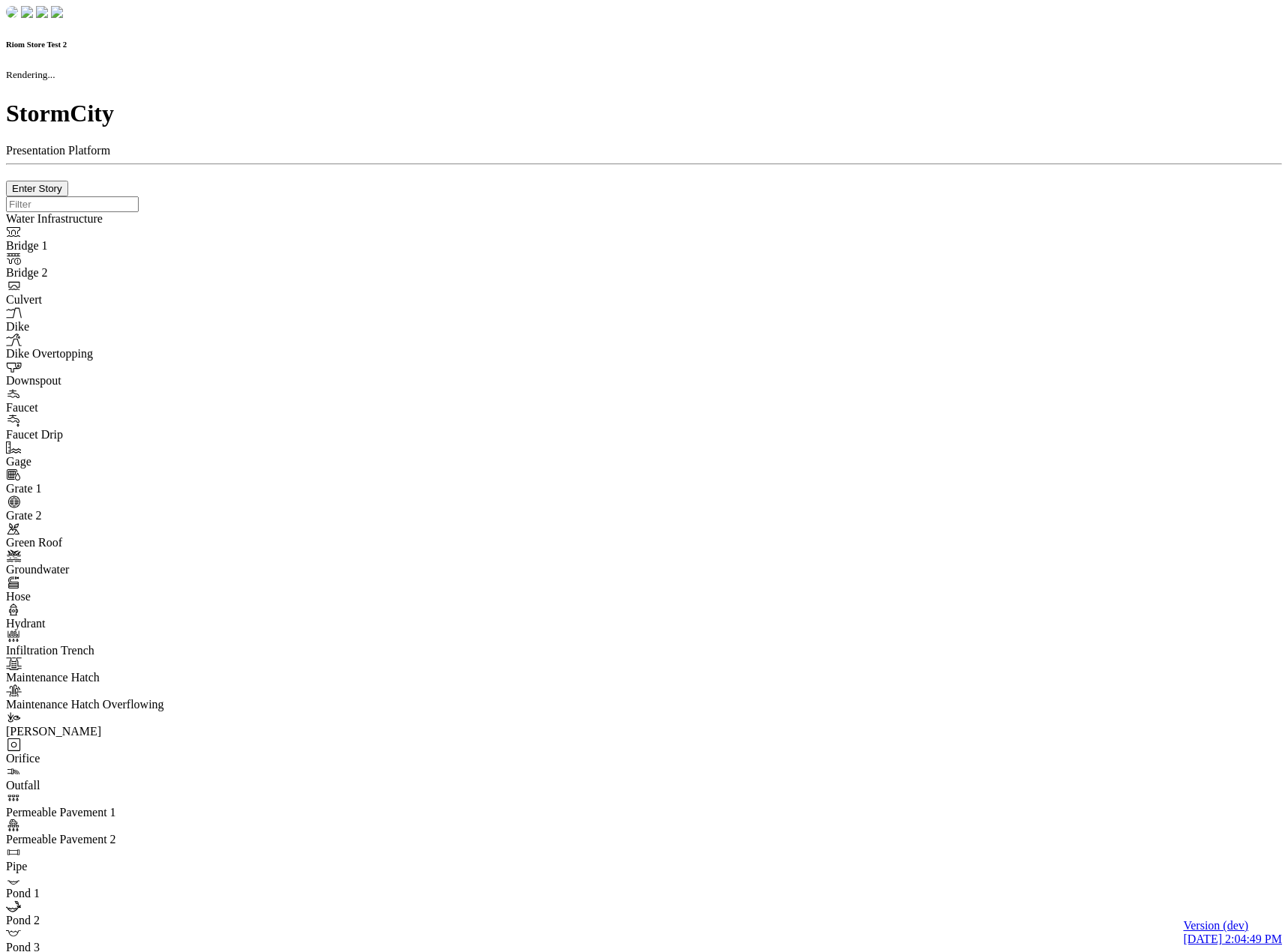
checkbox input "true"
type input "0m"
type textarea "Depth = 0"
checkbox input "true"
select select "CIRCLE"
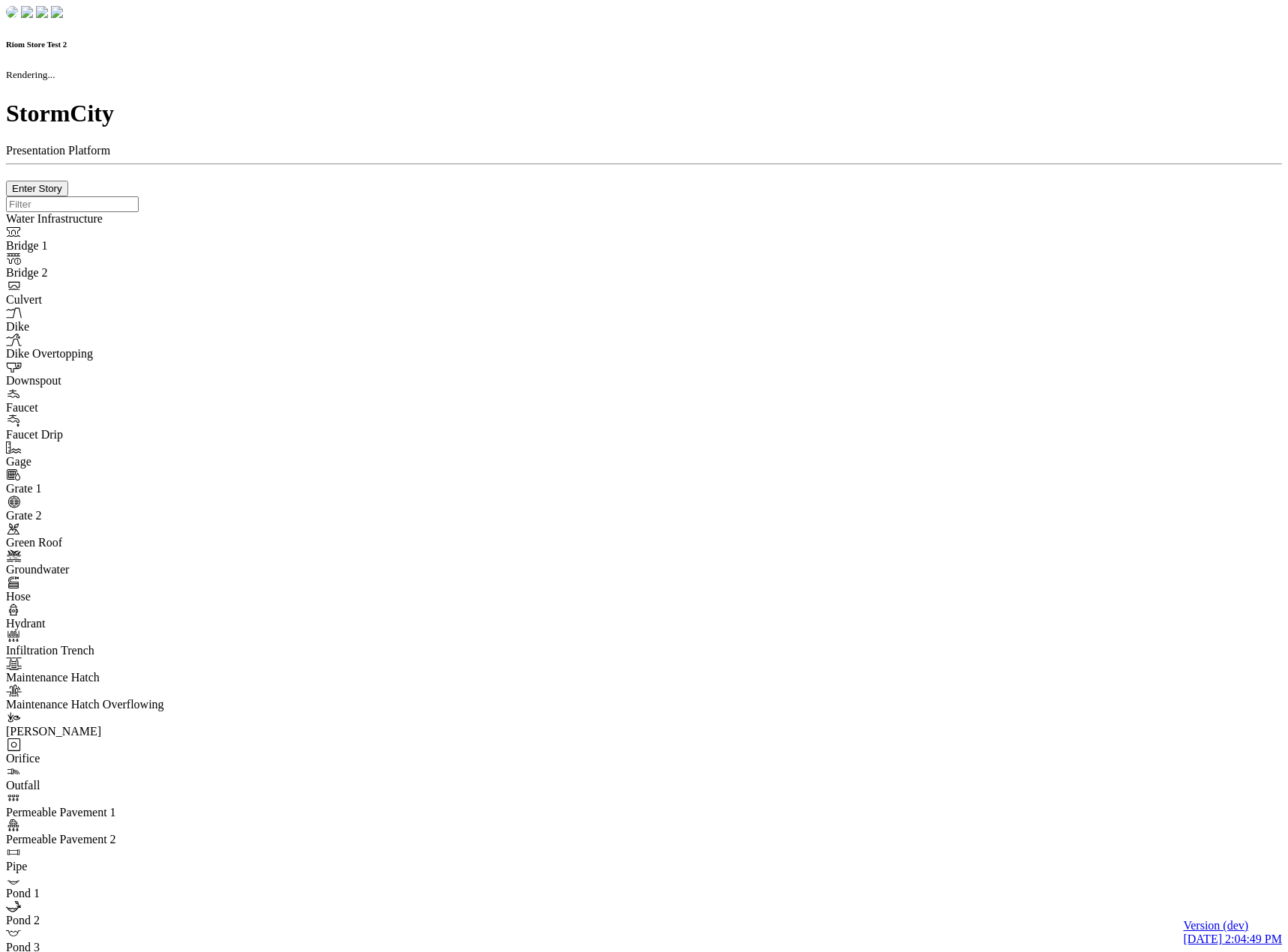
type input "7"
checkbox input "true"
type input "0"
select select "None"
type textarea "<i class="far fa-building"></i>"
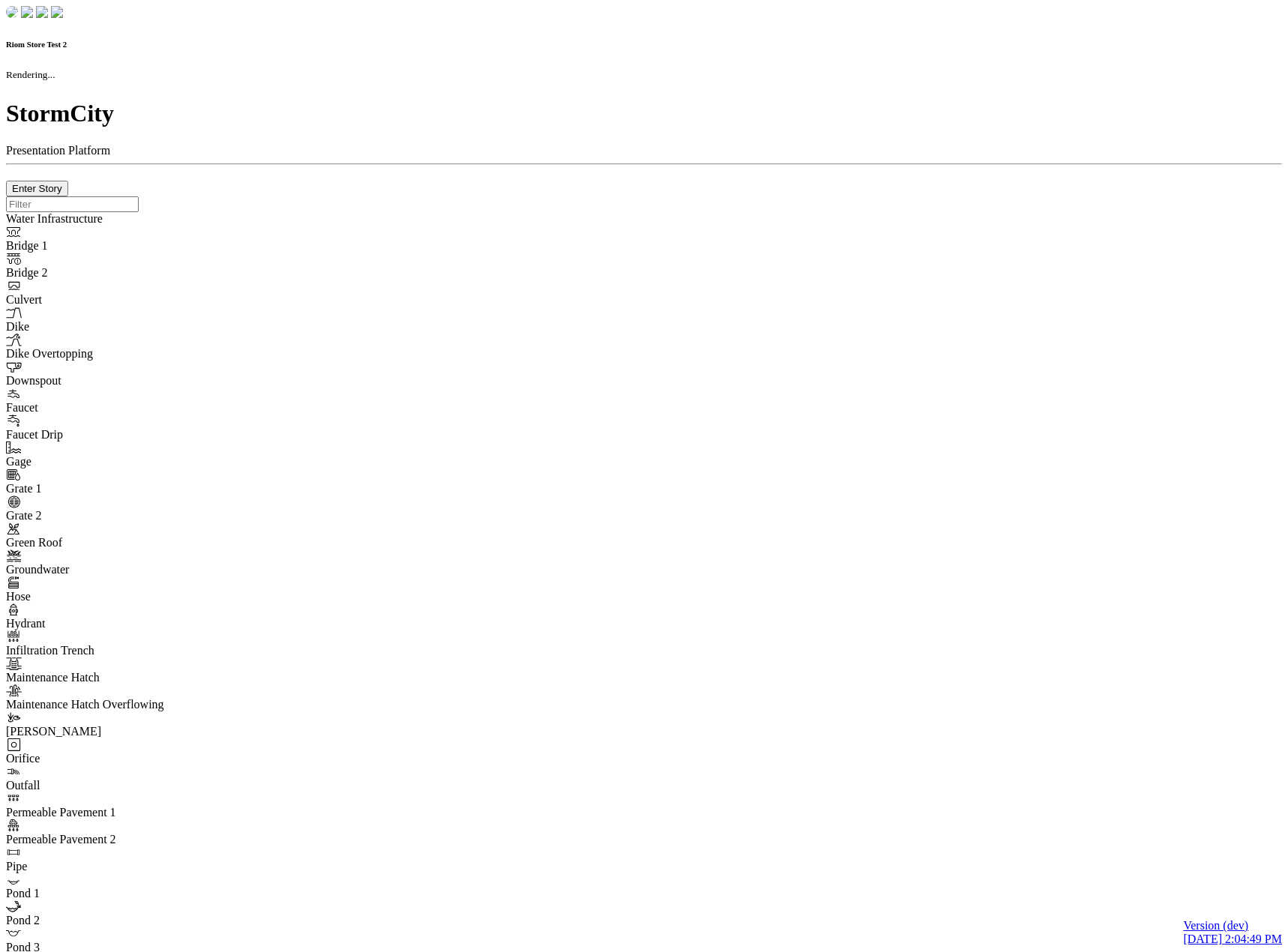
type input "7"
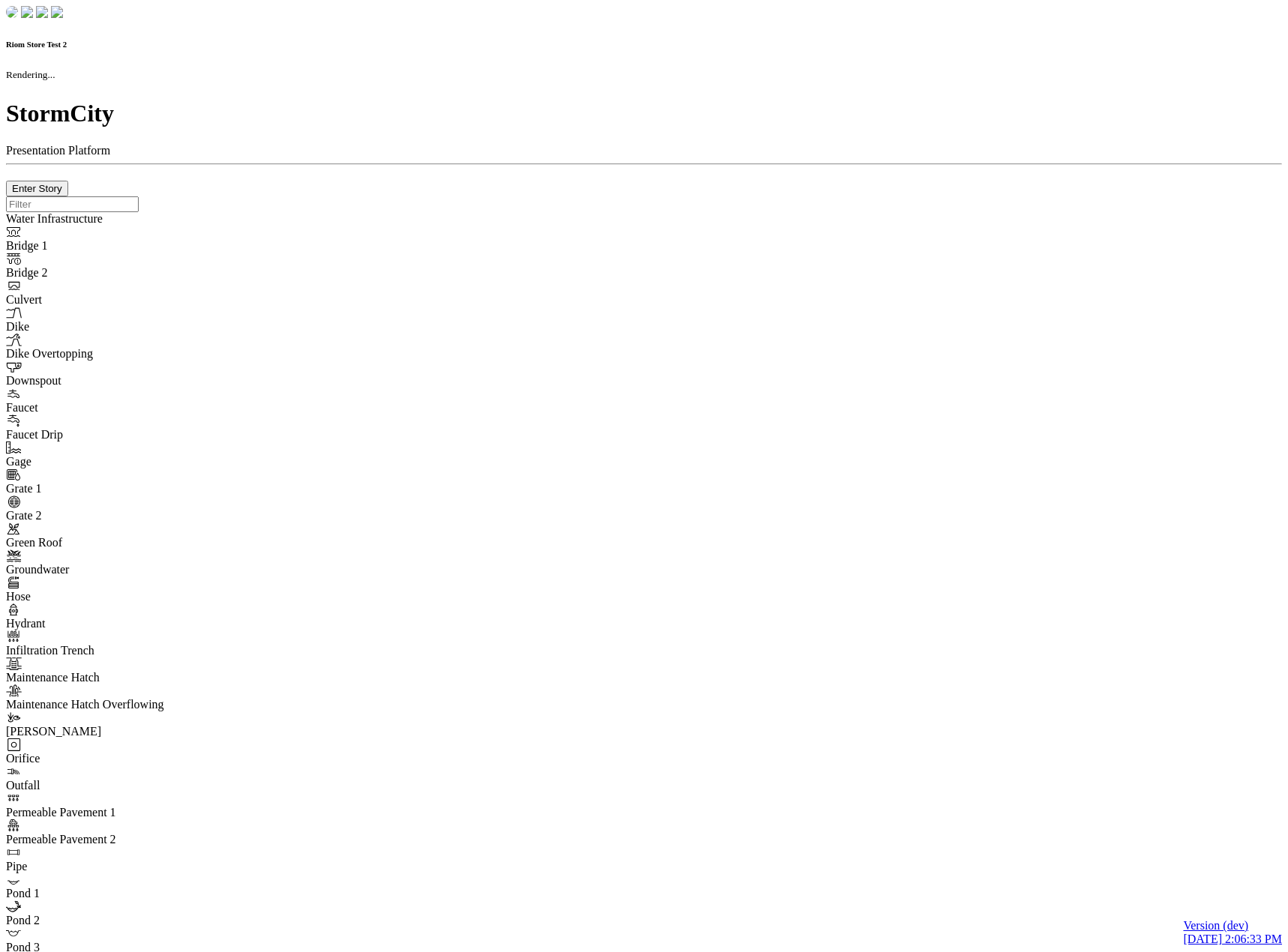
checkbox input "true"
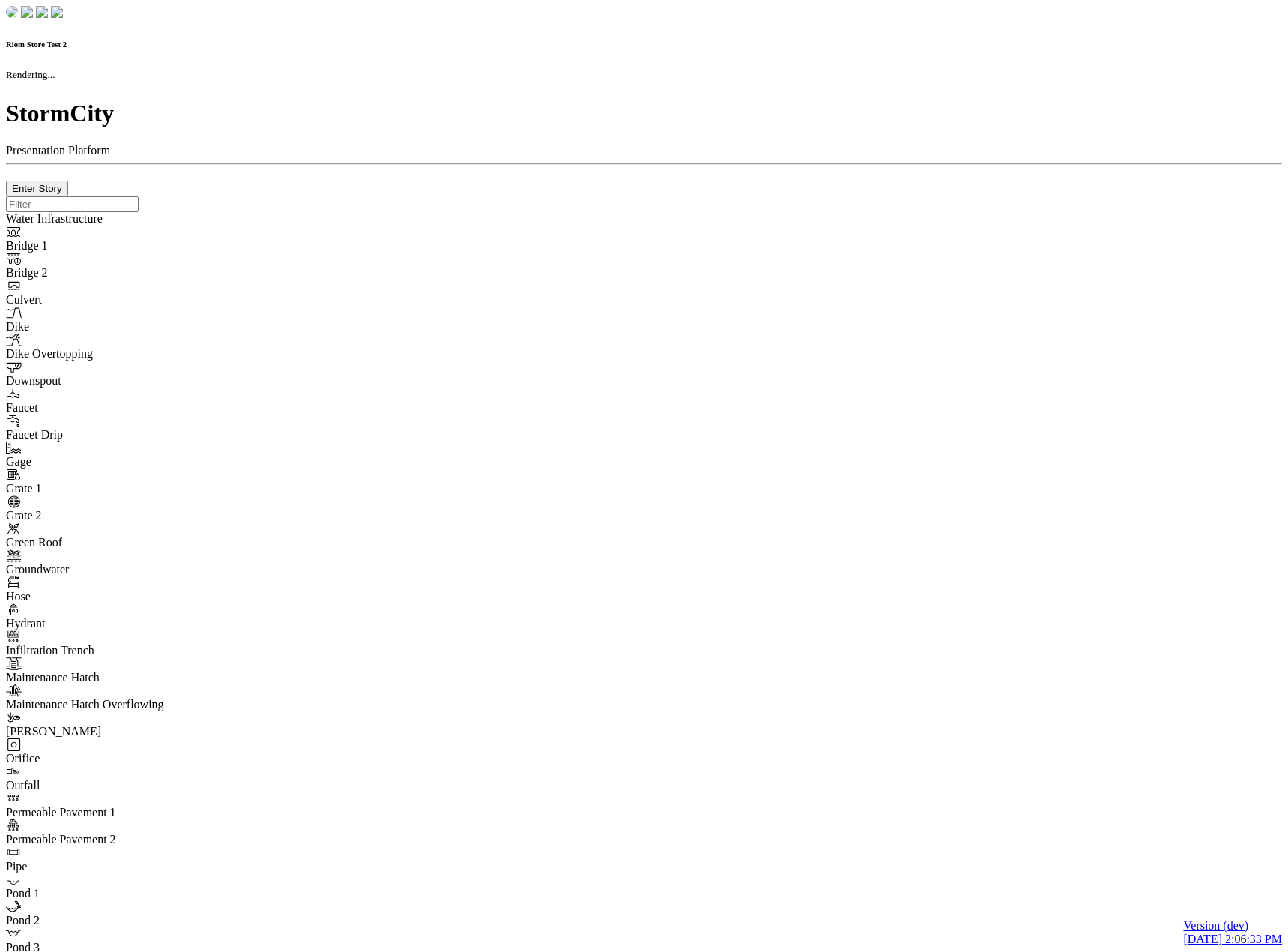
type input "0m"
type textarea "Depth = 0"
checkbox input "true"
select select "CIRCLE"
type input "7"
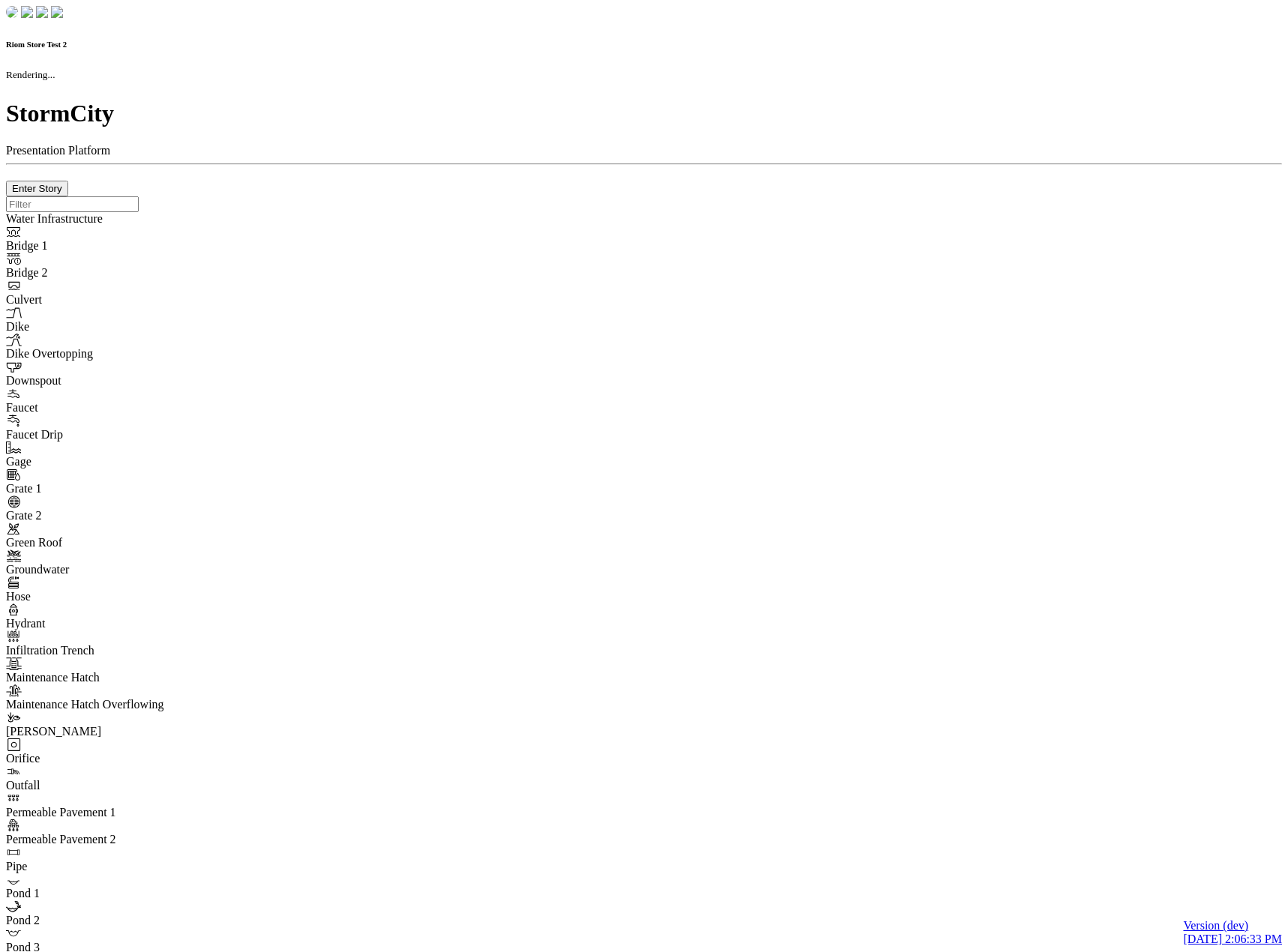
checkbox input "true"
type input "0"
select select "None"
type textarea "<i class="far fa-building"></i>"
type input "7"
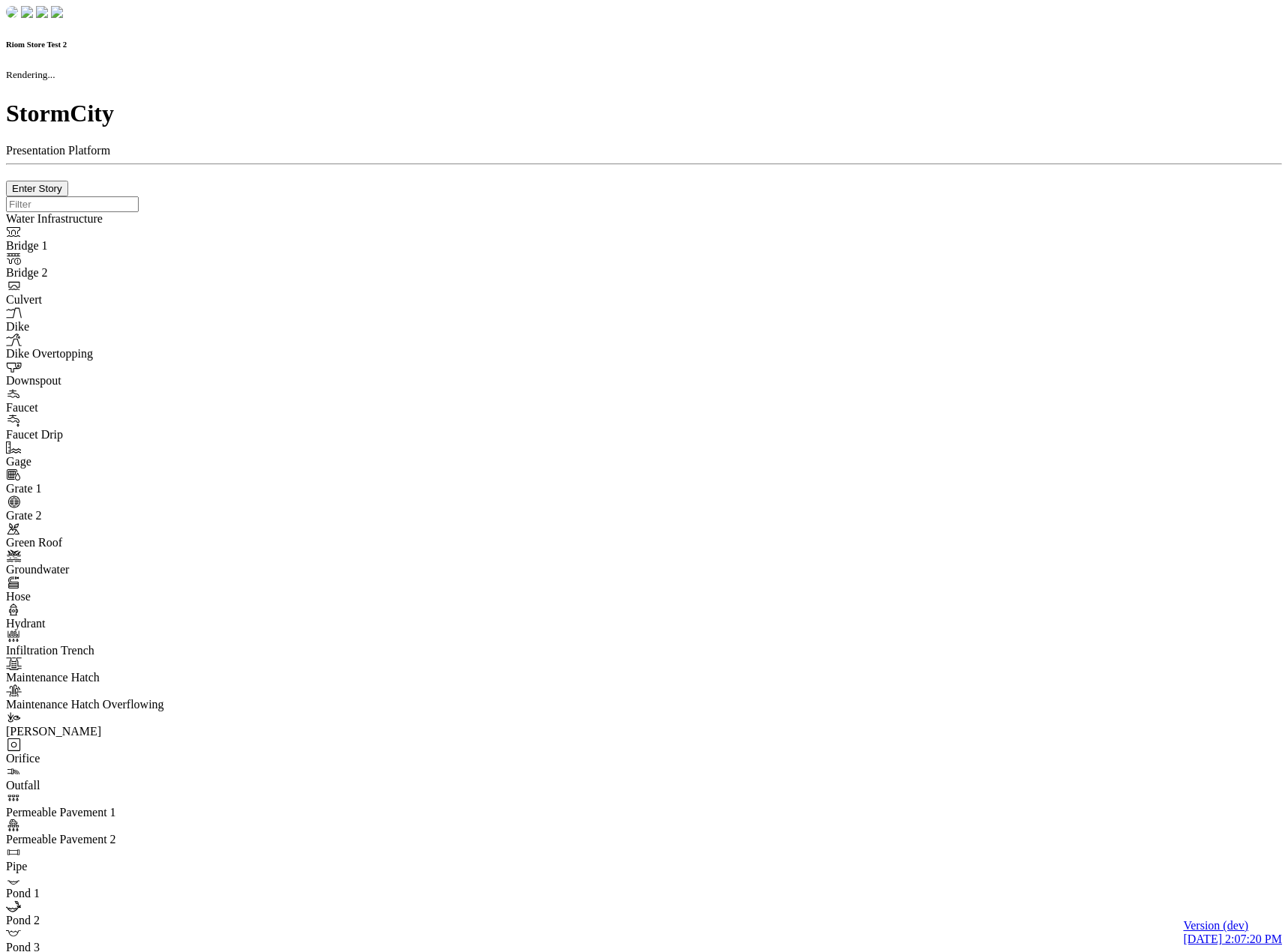
checkbox input "true"
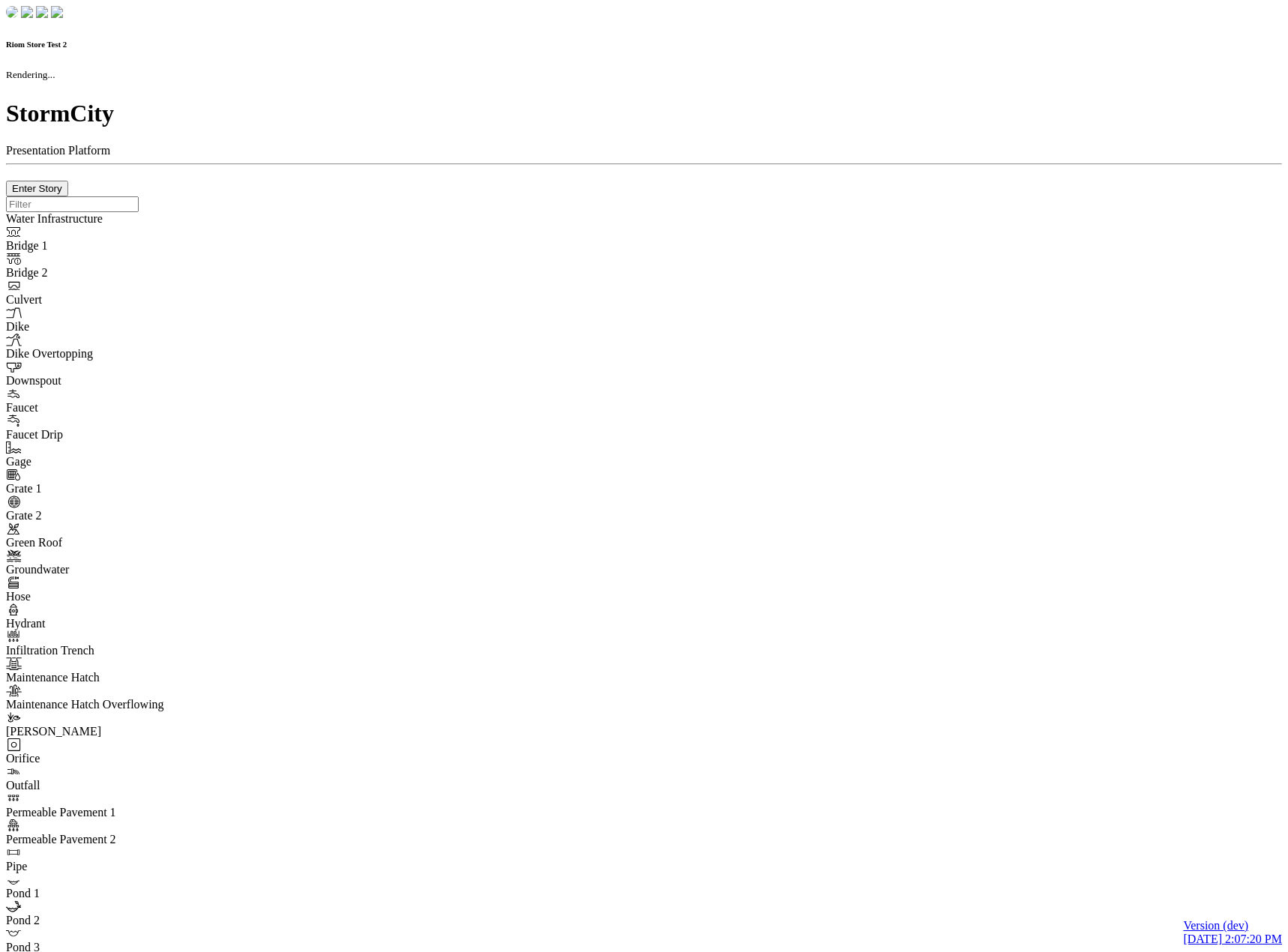
type input "0m"
type textarea "Depth = 0"
checkbox input "true"
select select "CIRCLE"
type input "7"
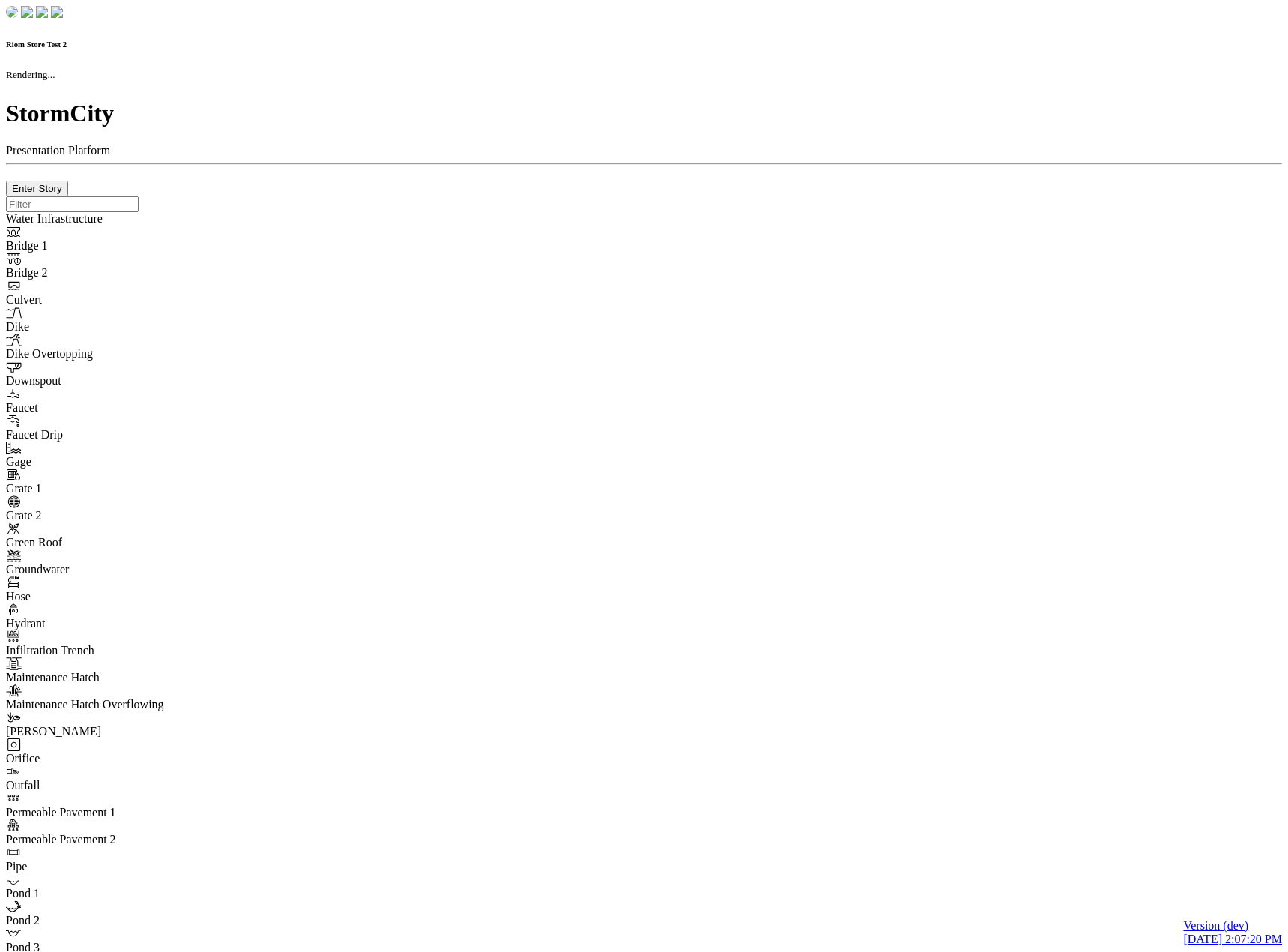
checkbox input "true"
type input "0"
type textarea "<i class="far fa-building"></i>"
select select "None"
type input "7"
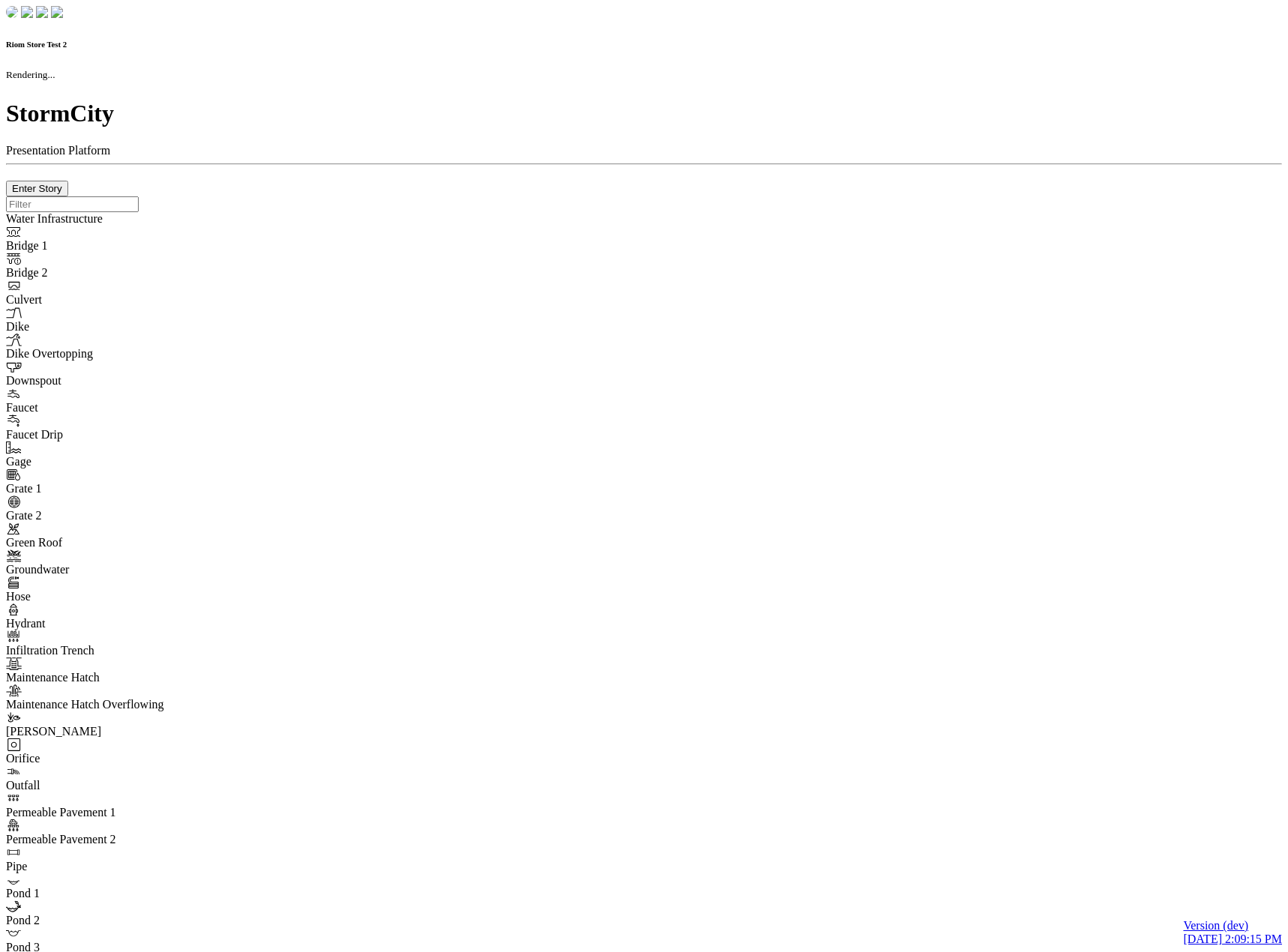
checkbox input "true"
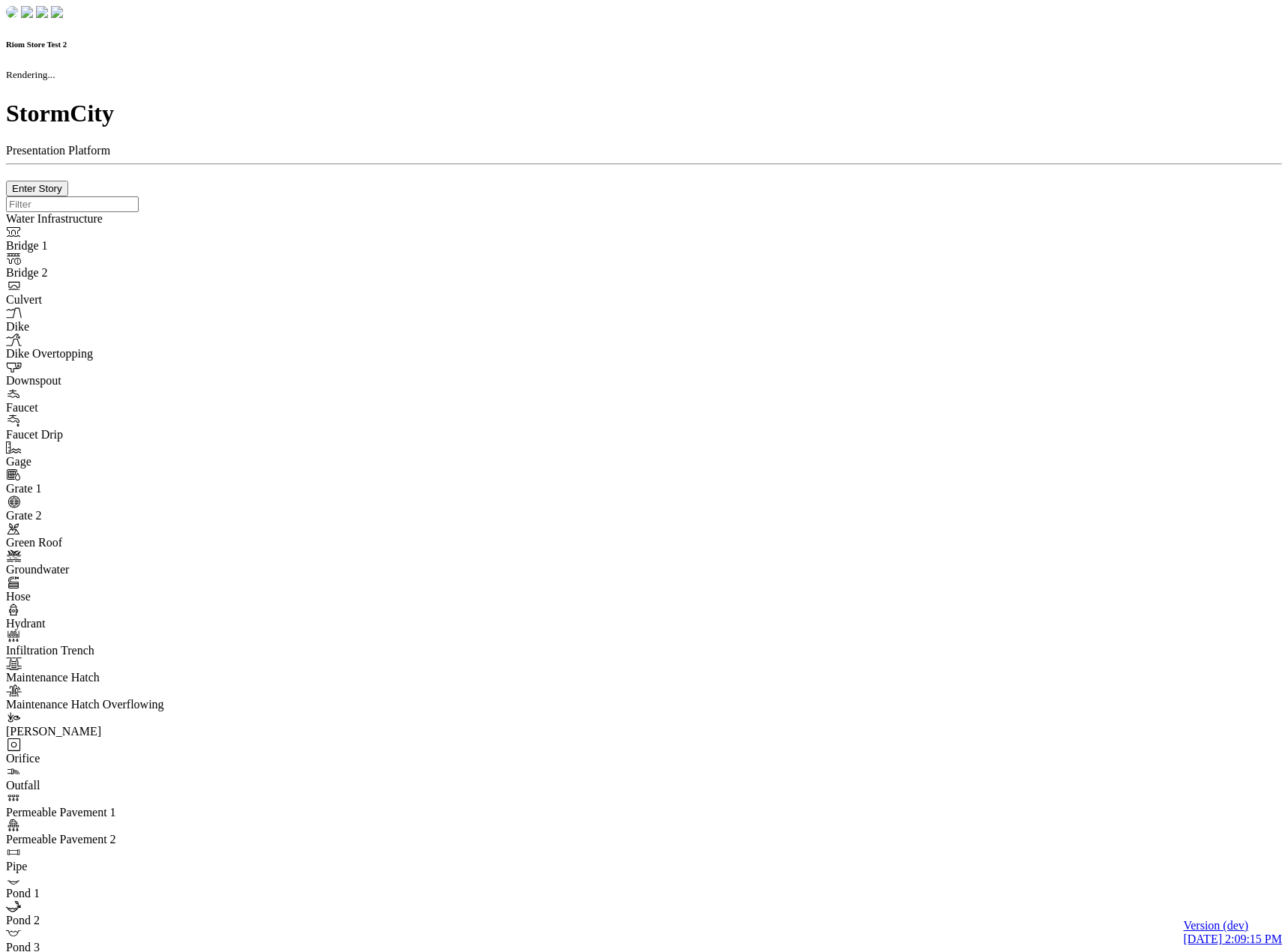
type input "0m"
type textarea "Depth = 0"
checkbox input "true"
select select "CIRCLE"
type input "7"
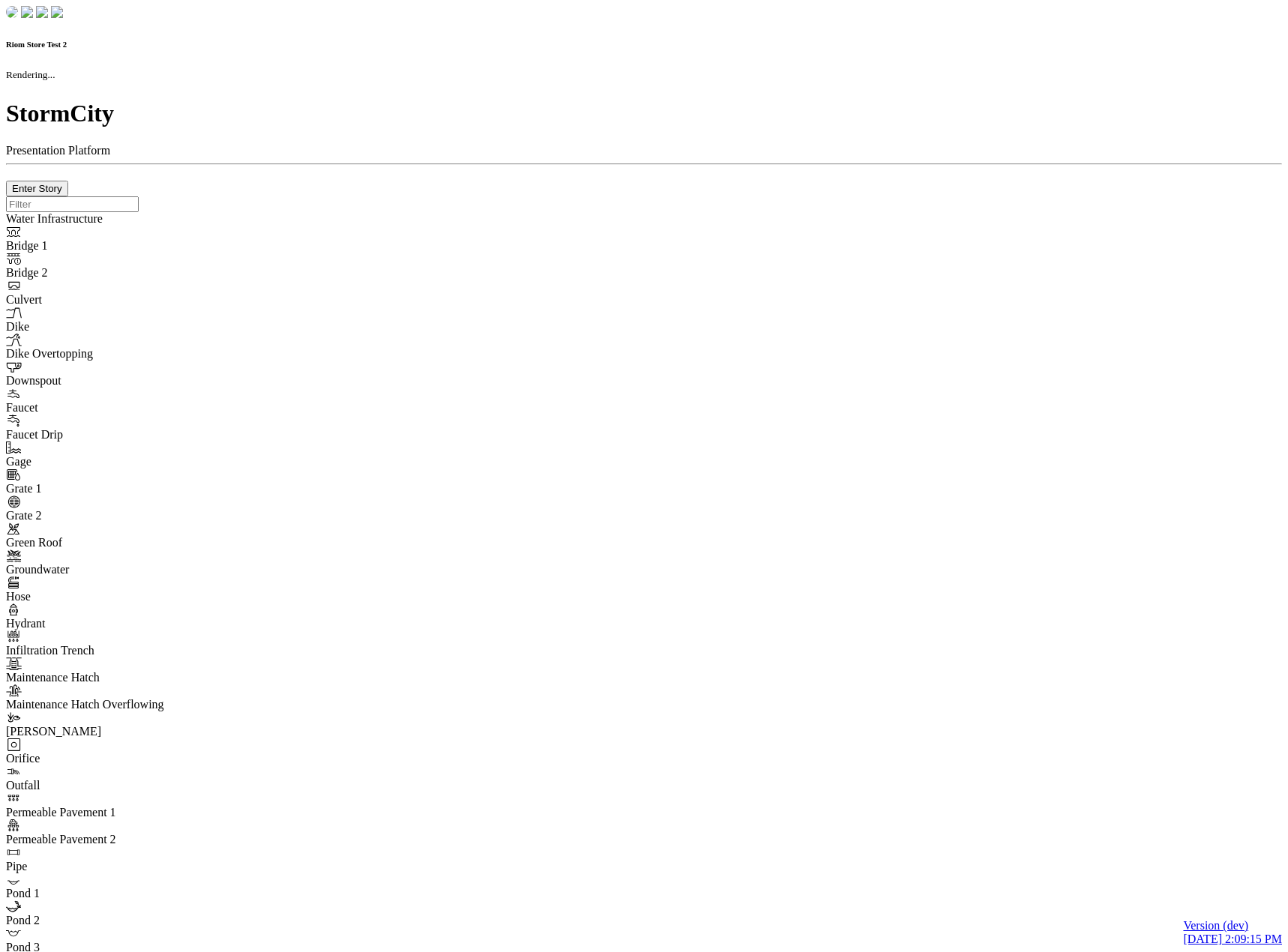
checkbox input "true"
type input "0"
select select "None"
type textarea "<i class="far fa-building"></i>"
type input "7"
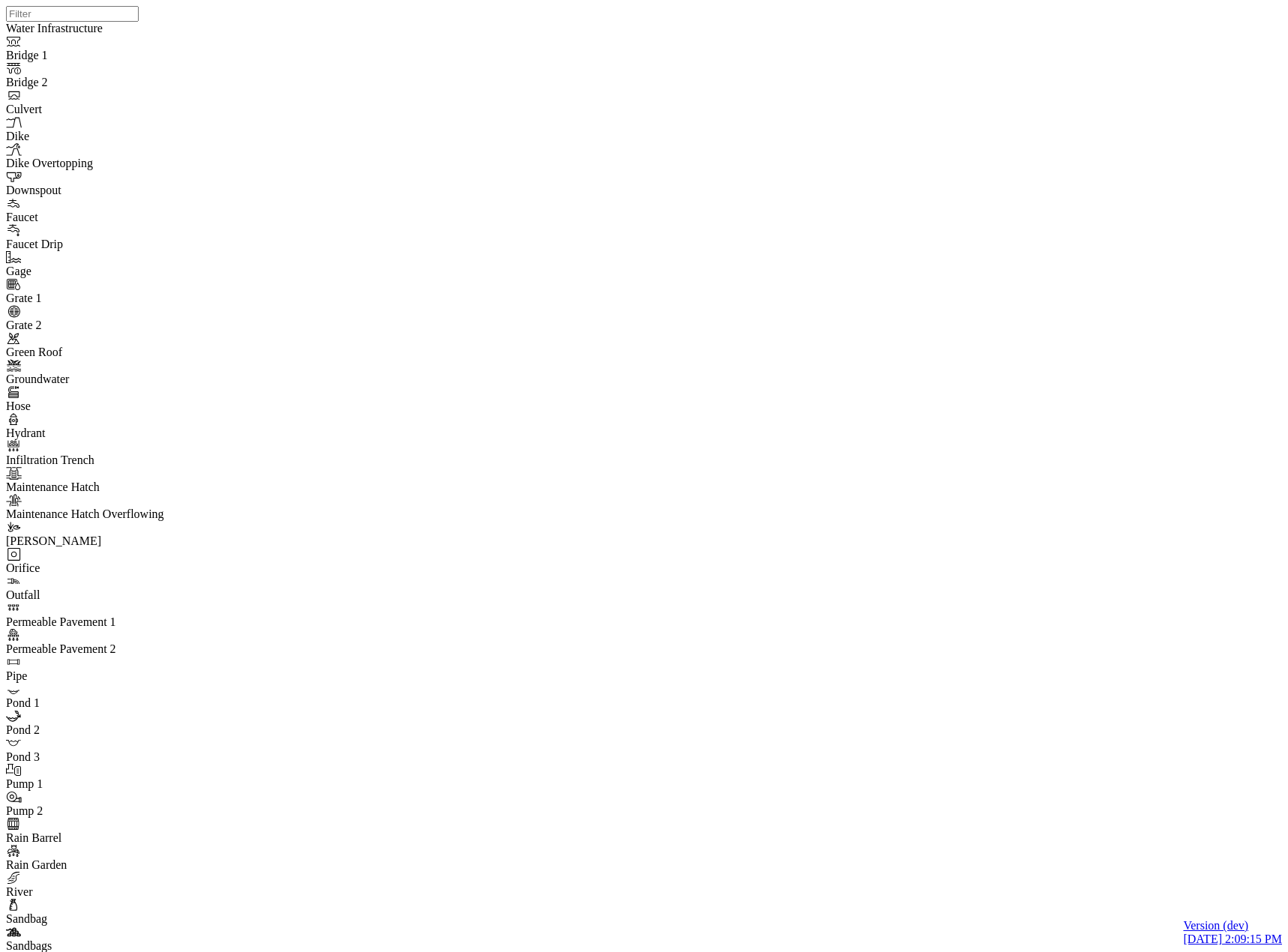
drag, startPoint x: 278, startPoint y: 215, endPoint x: 285, endPoint y: 214, distance: 7.1
drag, startPoint x: 289, startPoint y: 67, endPoint x: 426, endPoint y: 63, distance: 137.1
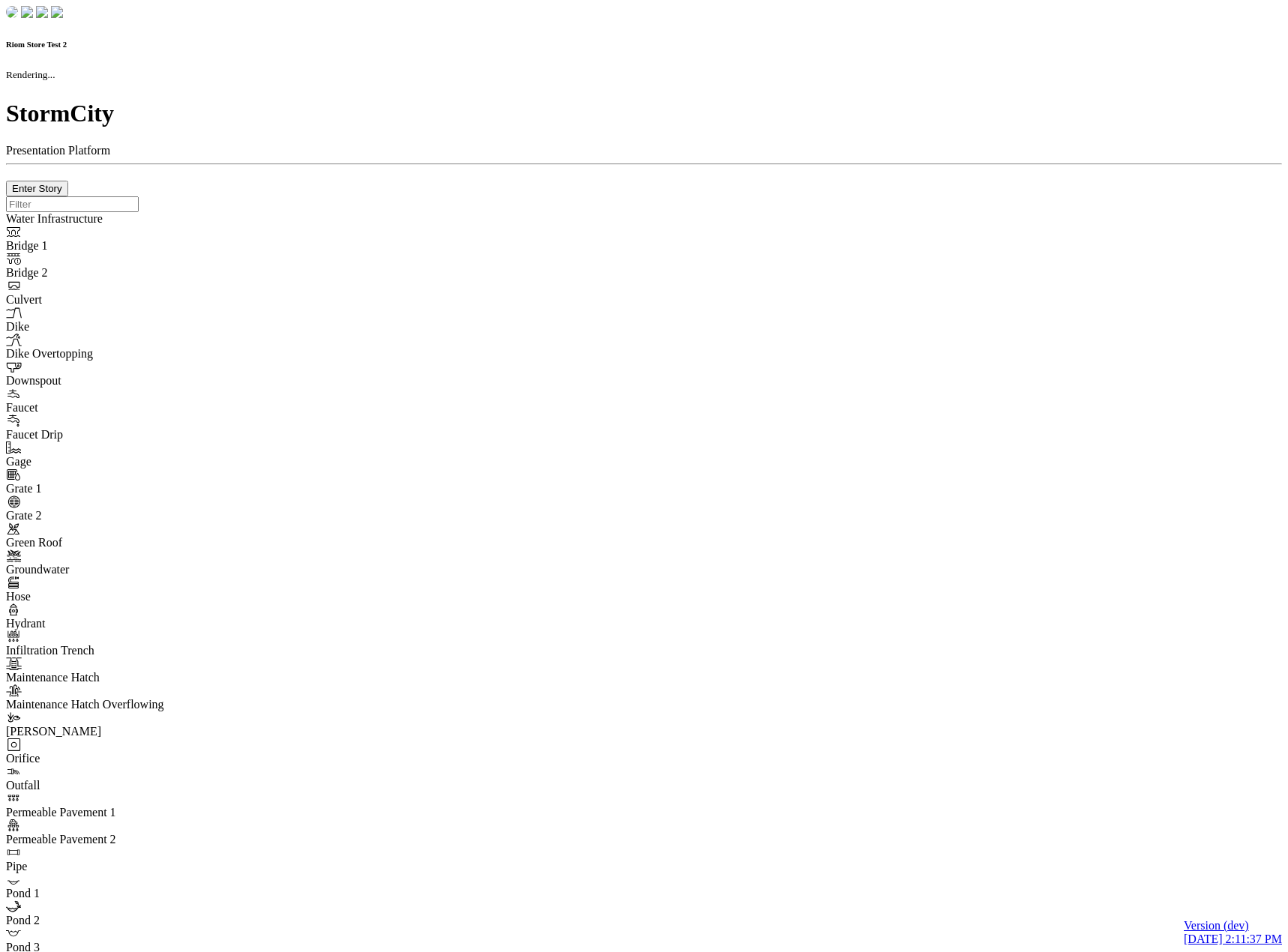
checkbox input "true"
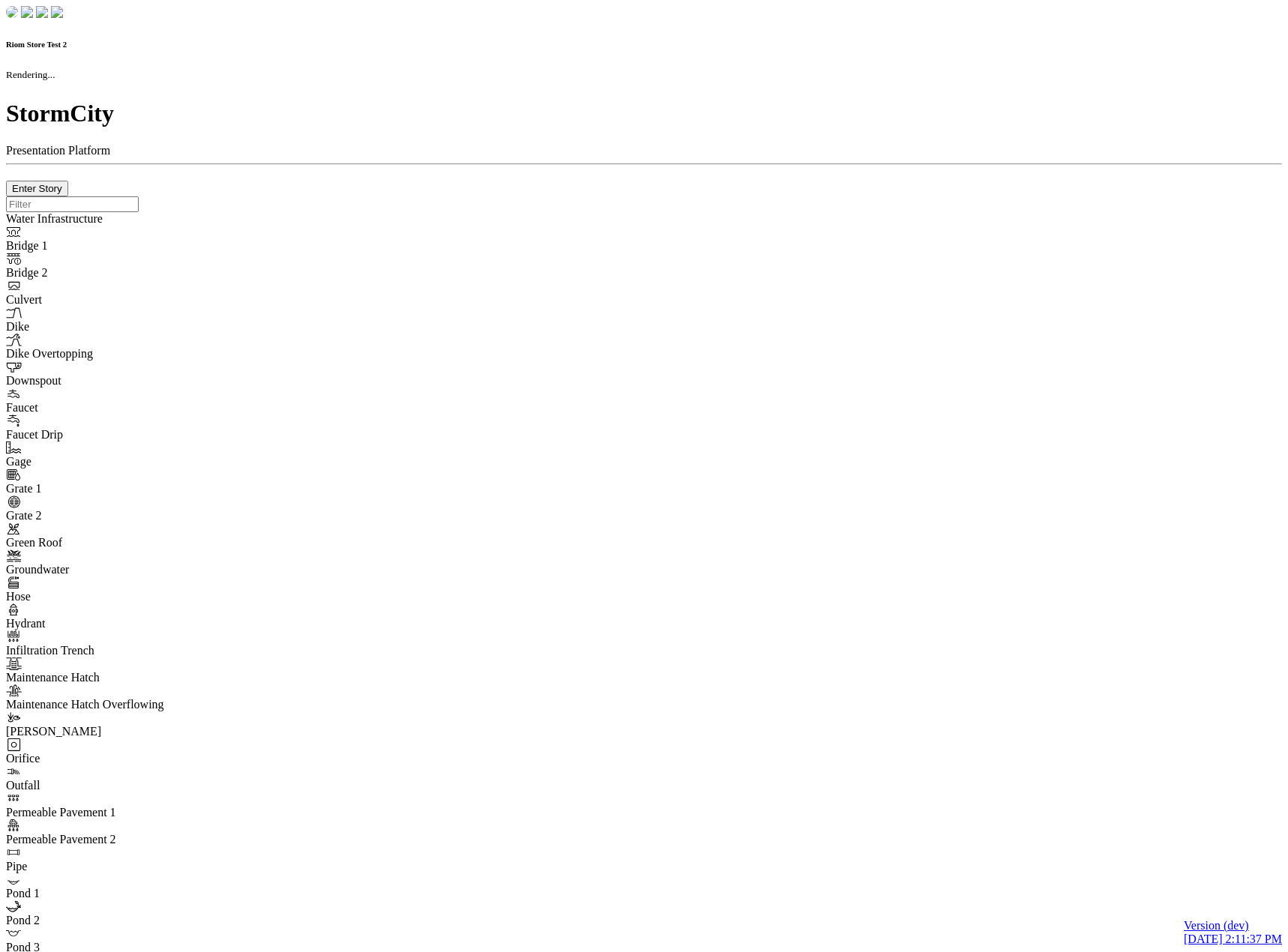
type input "0m"
type textarea "Depth = 0"
checkbox input "true"
select select "CIRCLE"
type input "7"
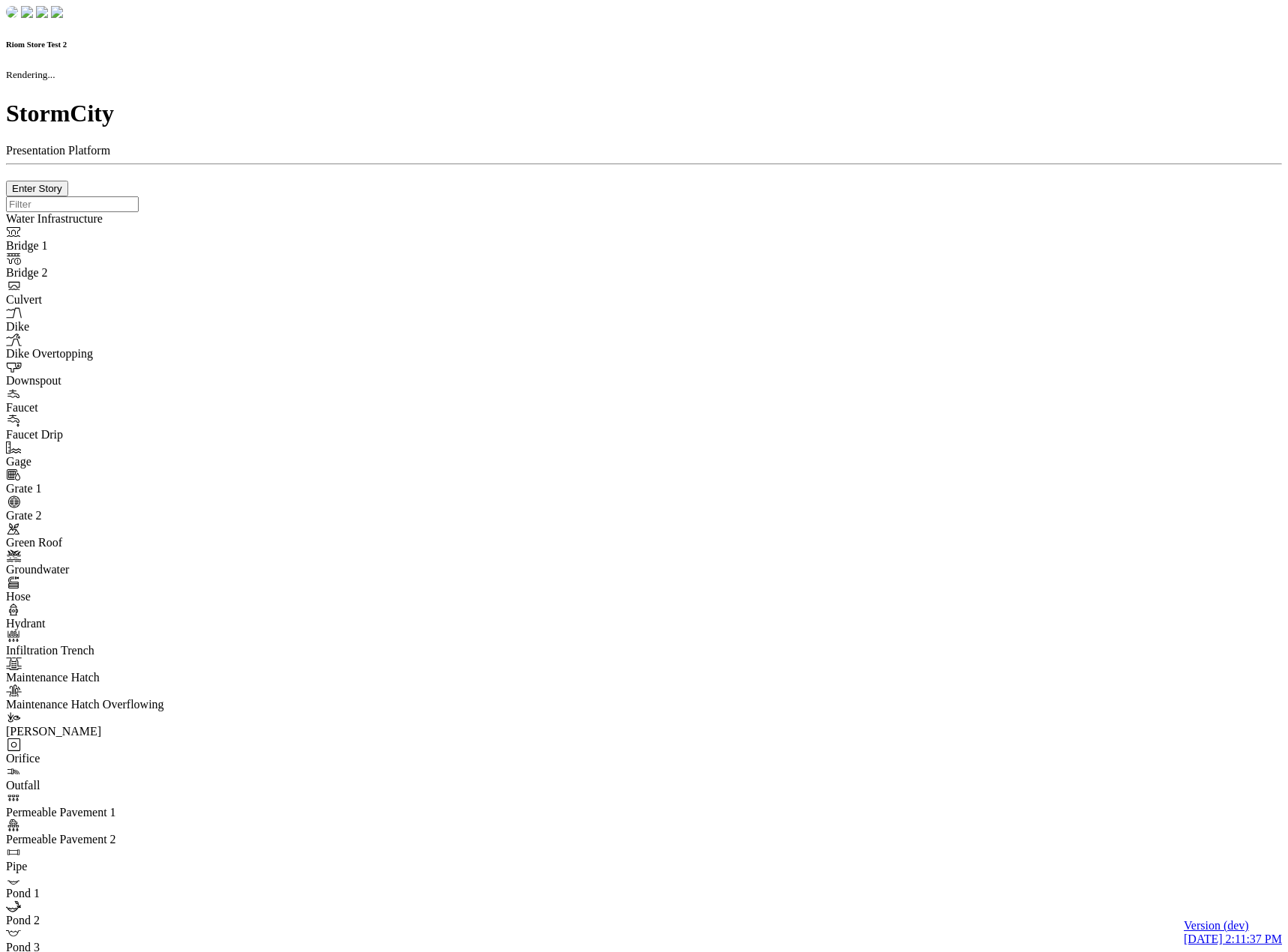
checkbox input "true"
type input "0"
type textarea "<i class="far fa-building"></i>"
select select "None"
type input "7"
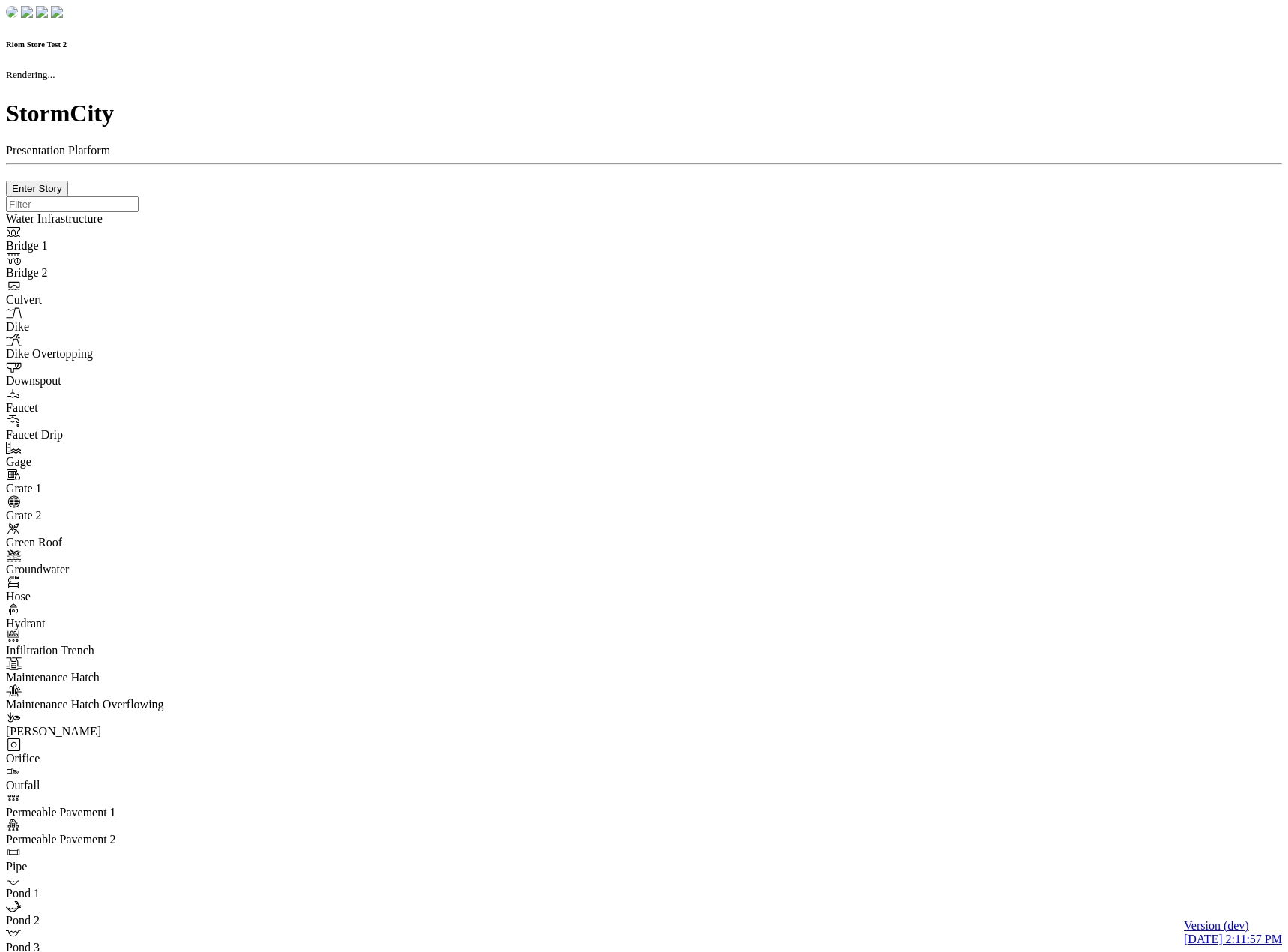
checkbox input "true"
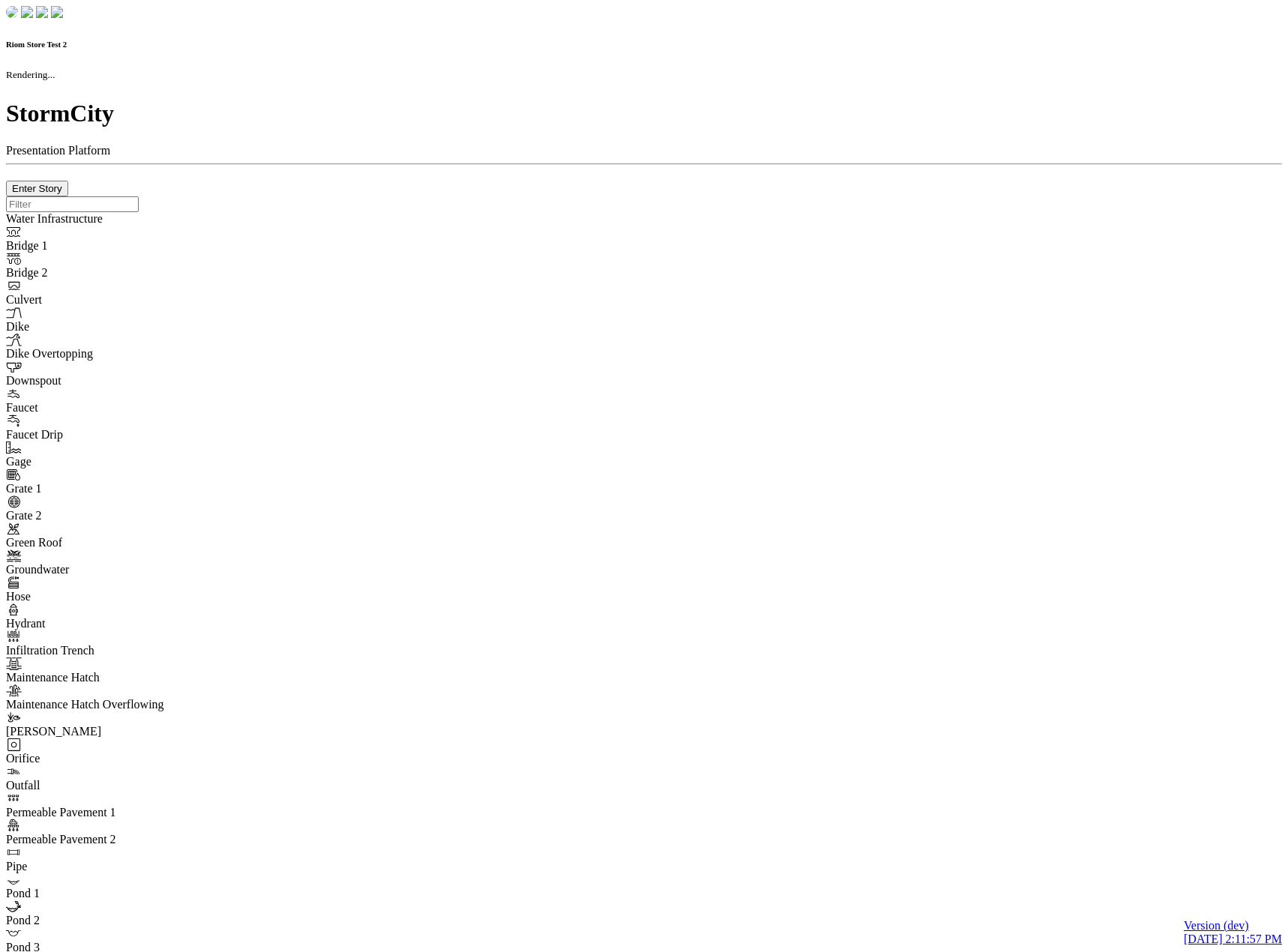
type input "0m"
type textarea "Depth = 0"
checkbox input "true"
select select "CIRCLE"
type input "7"
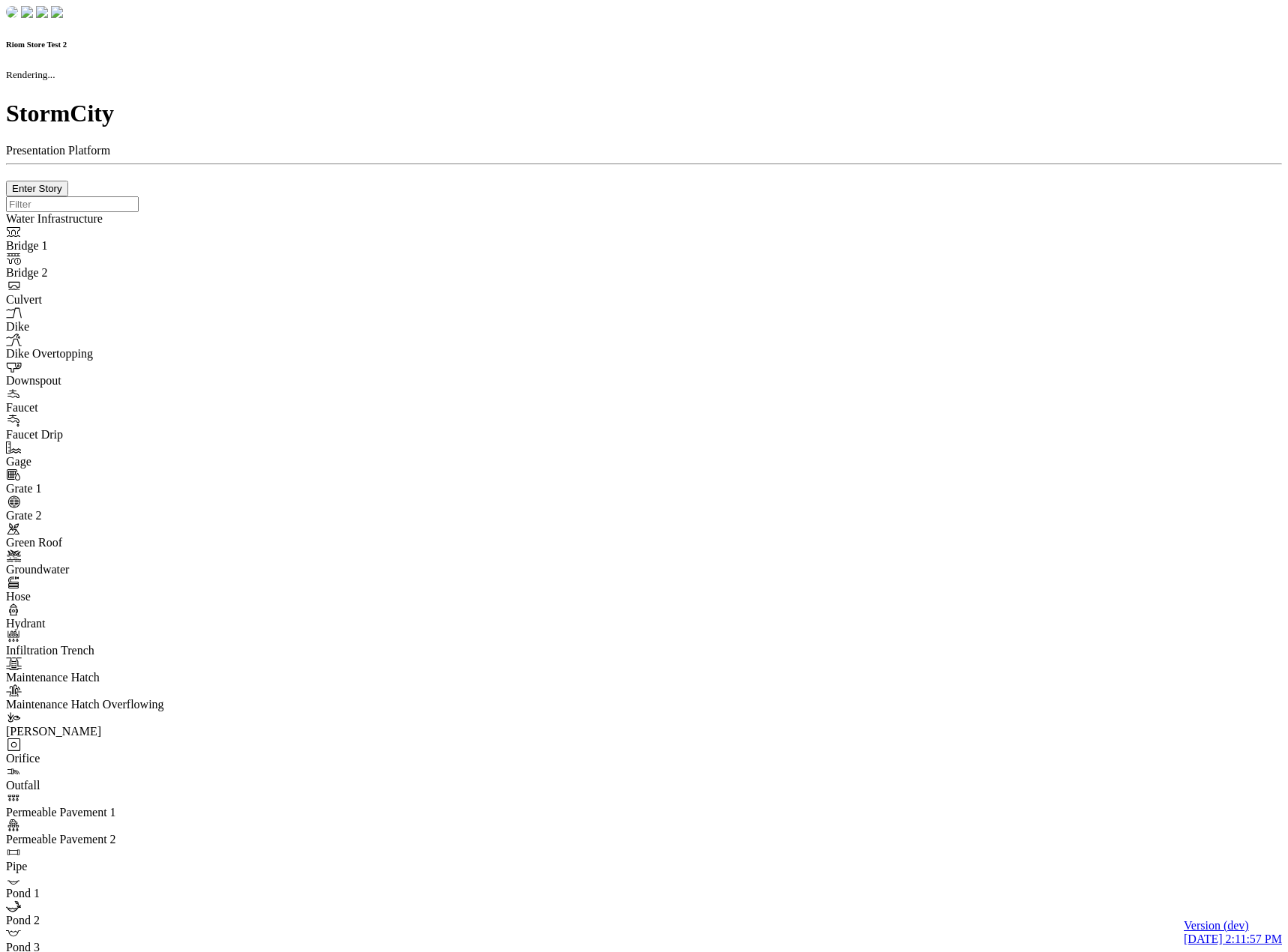
checkbox input "true"
type input "0"
select select "None"
type textarea "<i class="far fa-building"></i>"
type input "7"
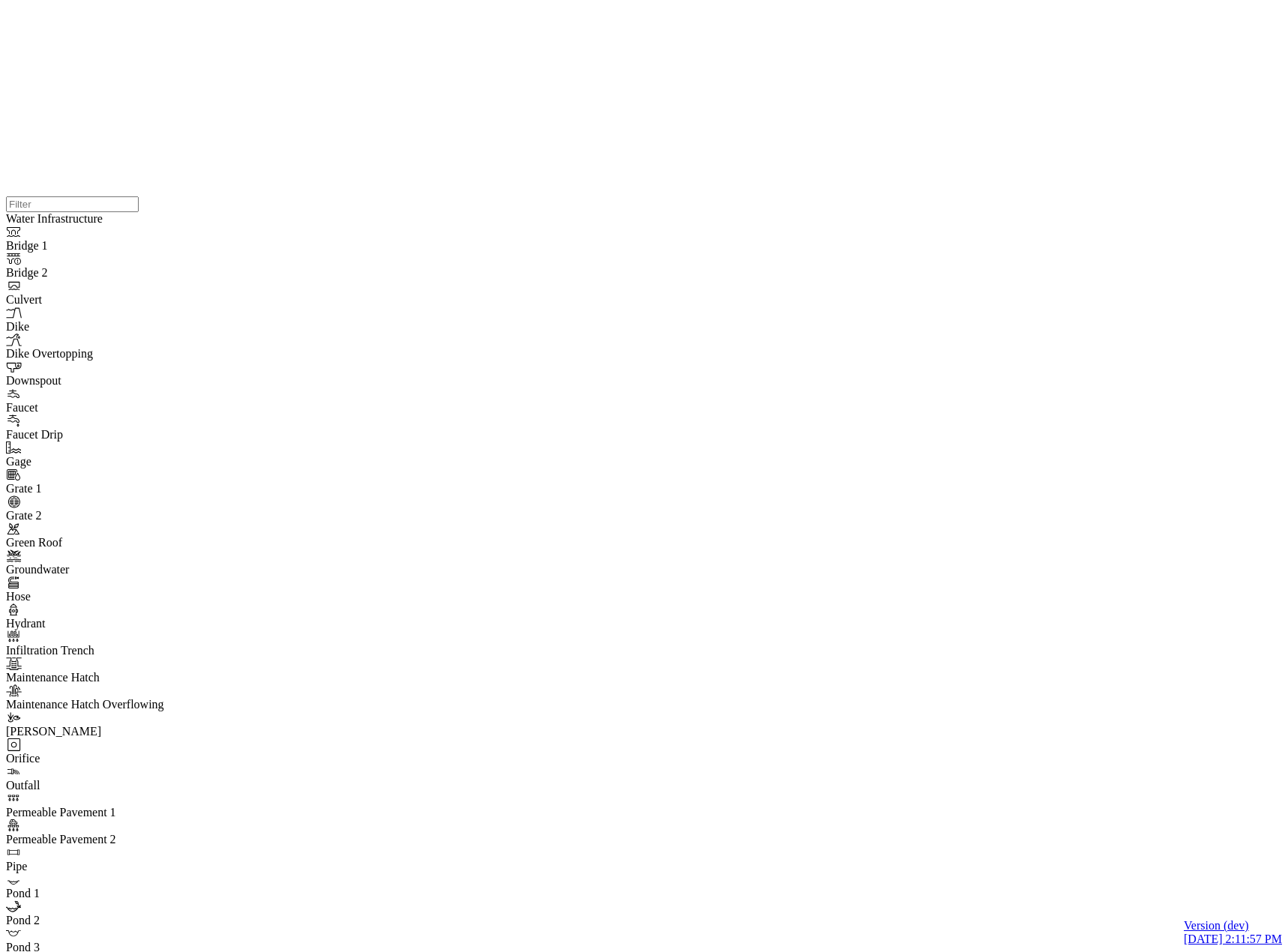
click at [443, 196] on div at bounding box center [644, 196] width 1276 height 0
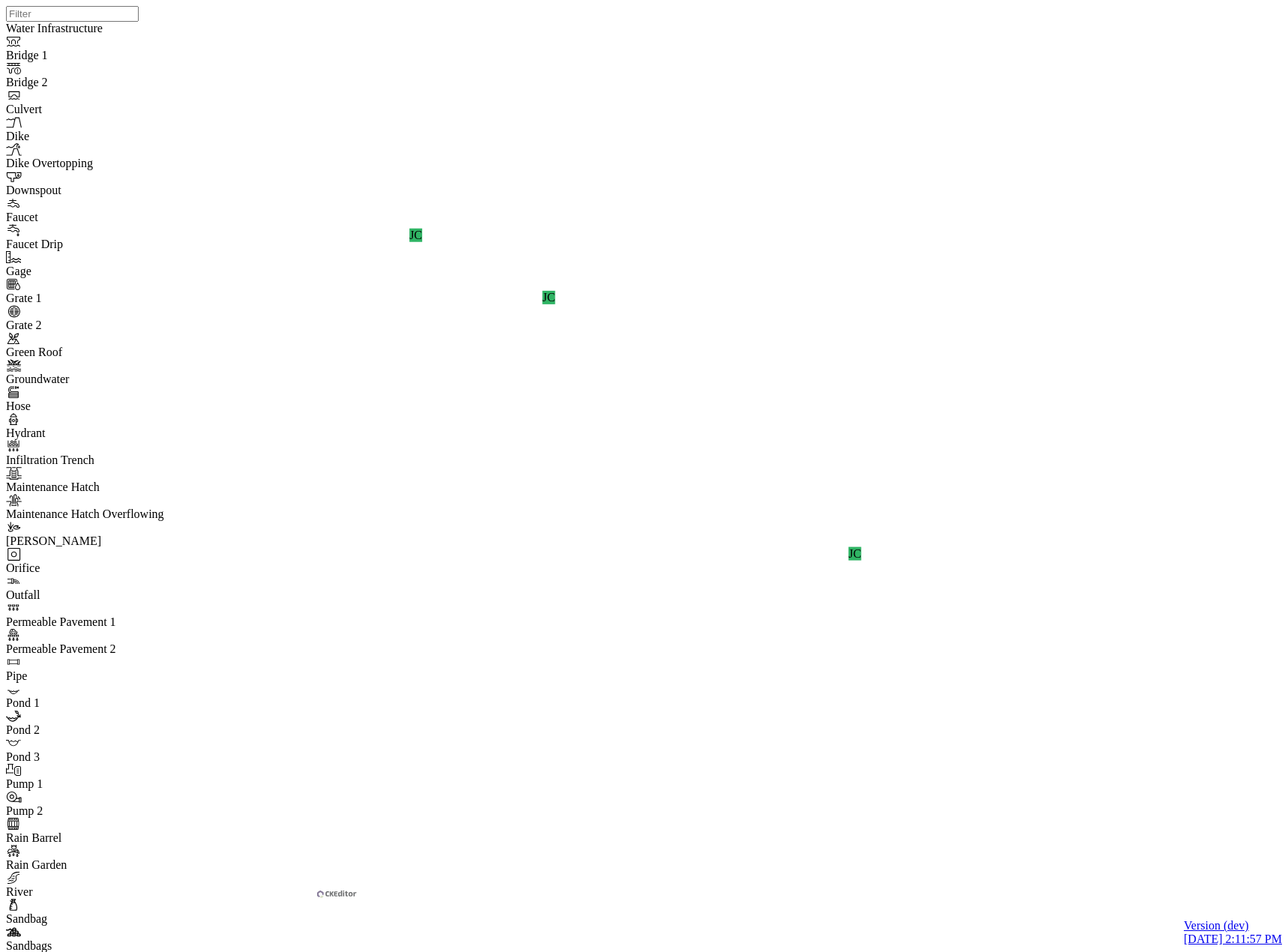
scroll to position [315, 0]
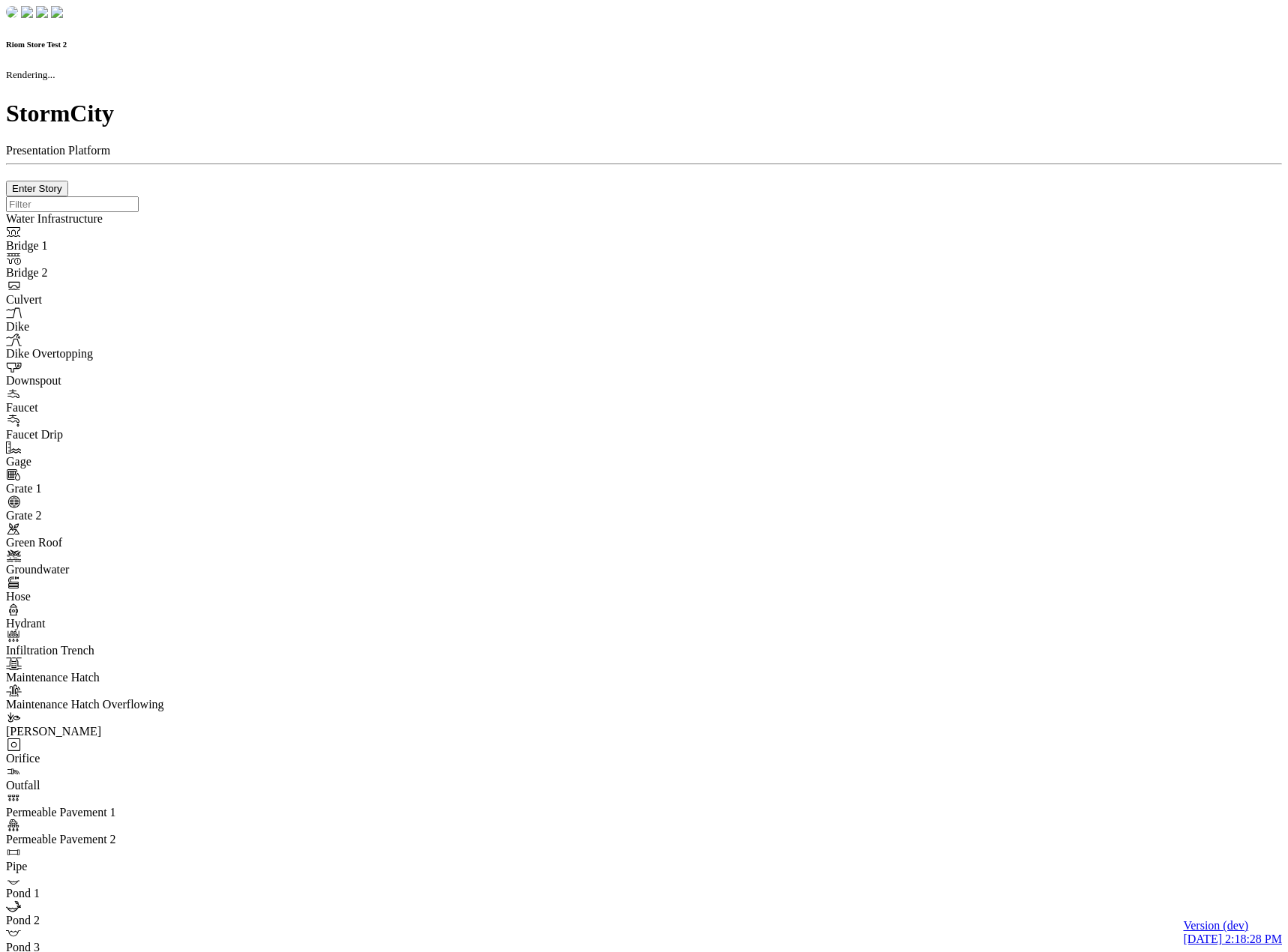
checkbox input "true"
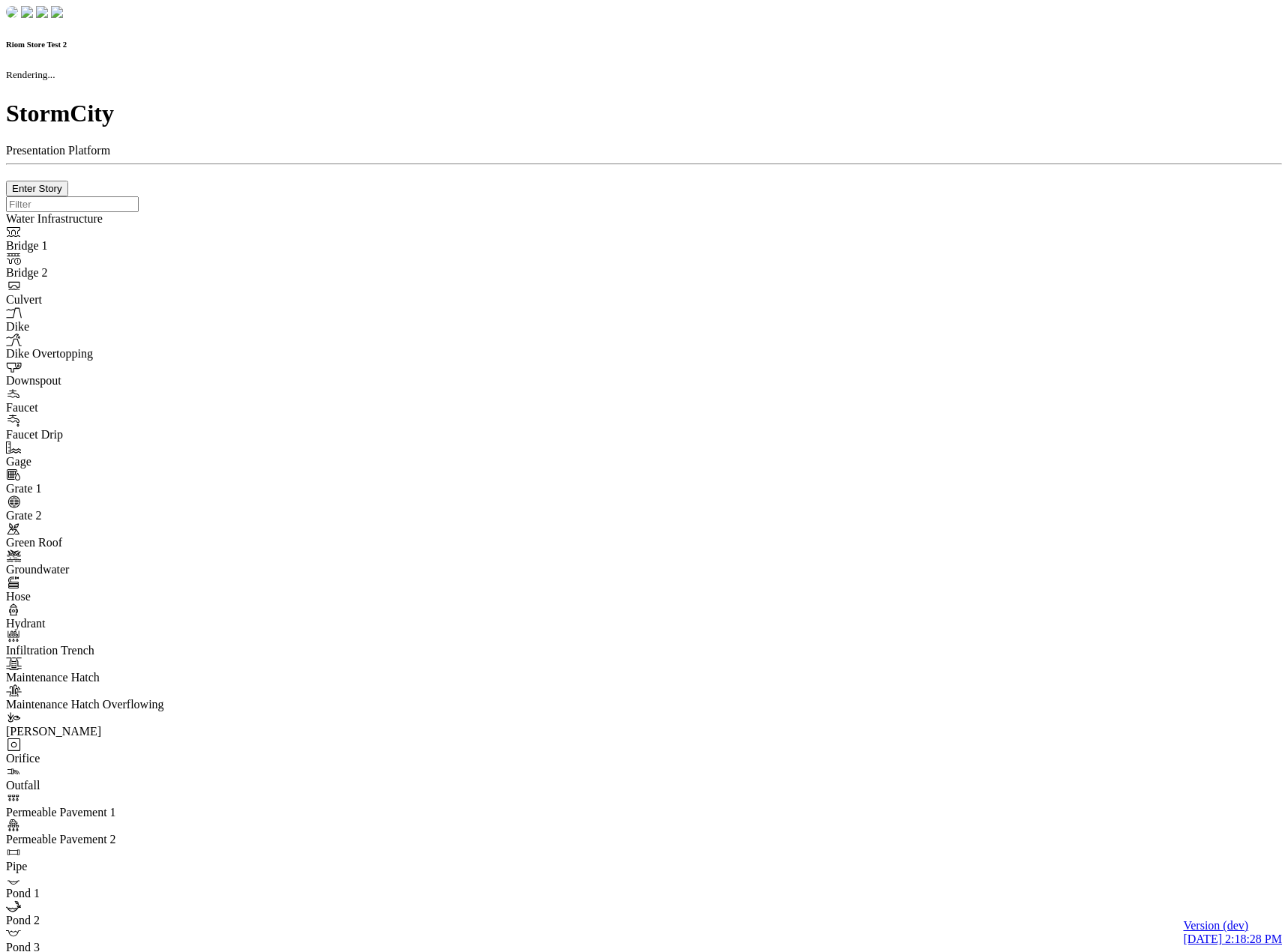
type input "0m"
type textarea "Depth = 0"
checkbox input "true"
select select "CIRCLE"
type input "7"
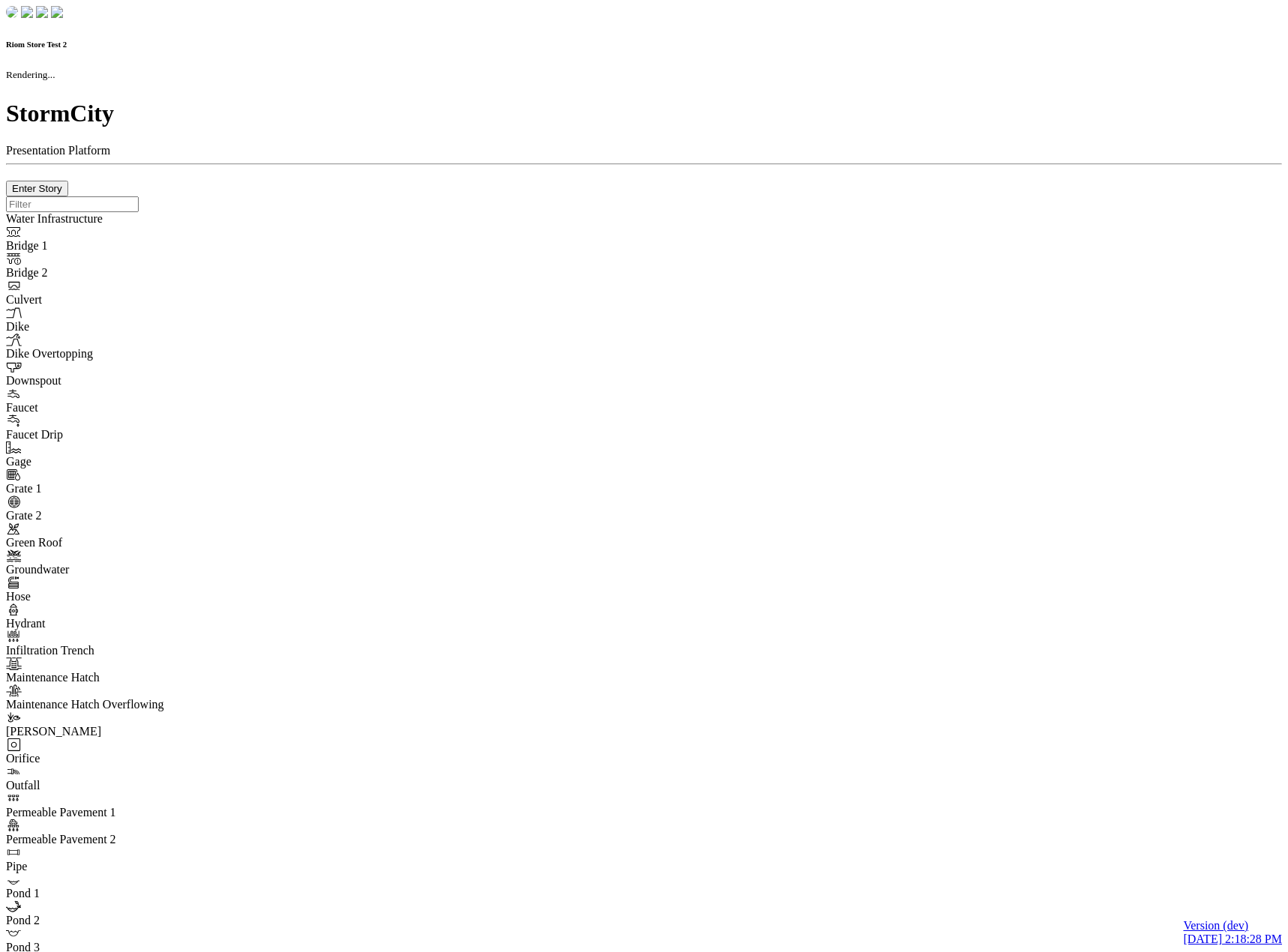
checkbox input "true"
type input "0"
select select "None"
type textarea "<i class="far fa-building"></i>"
type input "7"
